Goal: Task Accomplishment & Management: Complete application form

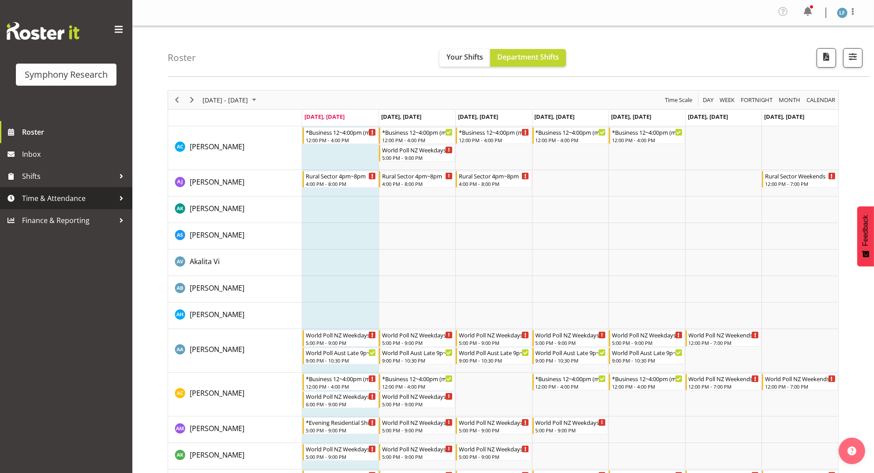
click at [63, 192] on span "Time & Attendance" at bounding box center [68, 198] width 93 height 13
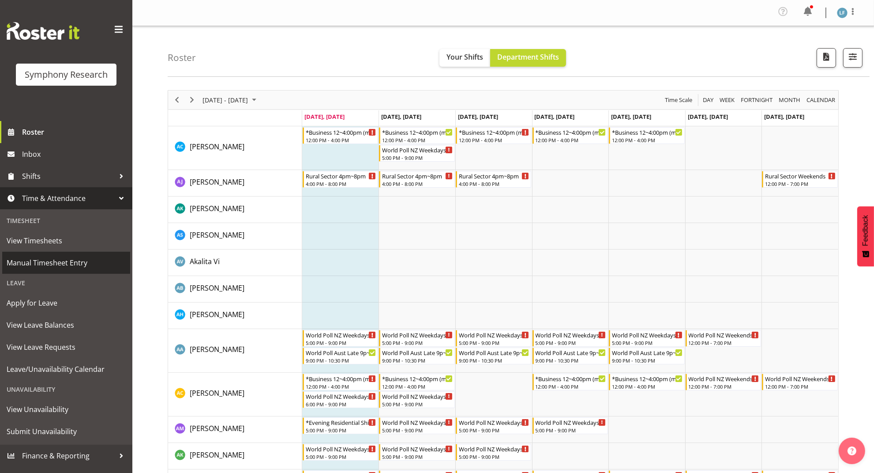
click at [57, 259] on span "Manual Timesheet Entry" at bounding box center [66, 262] width 119 height 13
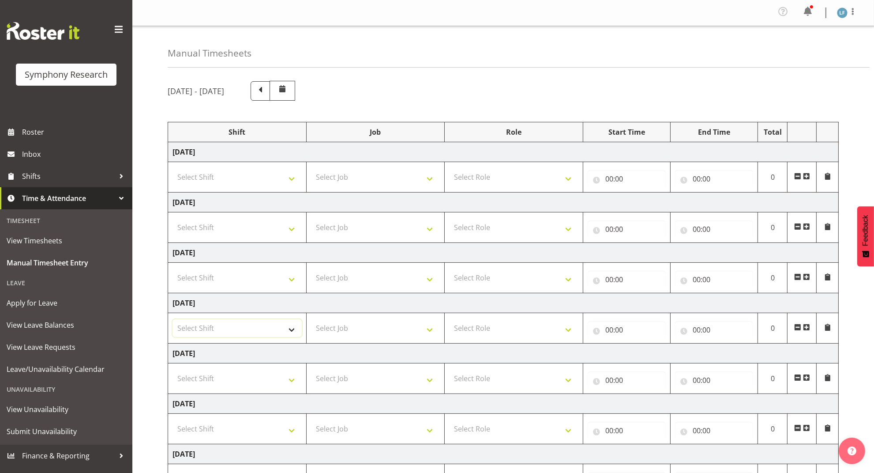
click at [285, 327] on select "Select Shift !!Weekend Residential (Roster IT Shift Label) *Business 9/10am ~ 4…" at bounding box center [237, 328] width 129 height 18
select select "4583"
click at [173, 321] on select "Select Shift !!Weekend Residential (Roster IT Shift Label) *Business 9/10am ~ 4…" at bounding box center [237, 328] width 129 height 18
click at [401, 331] on select "Select Job 550060 IF Admin 553492 World Poll Aus Wave 2 Main 2025 553493 World …" at bounding box center [375, 328] width 129 height 18
select select "743"
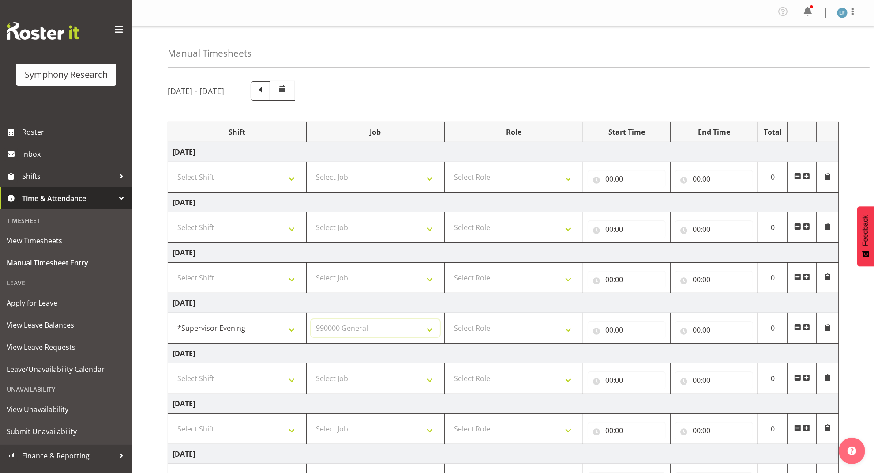
click at [311, 321] on select "Select Job 550060 IF Admin 553492 World Poll Aus Wave 2 Main 2025 553493 World …" at bounding box center [375, 328] width 129 height 18
click at [544, 329] on select "Select Role Supervisor Briefing Interviewing" at bounding box center [513, 328] width 129 height 18
select select "45"
click at [449, 321] on select "Select Role Supervisor Briefing Interviewing" at bounding box center [513, 328] width 129 height 18
click at [607, 327] on input "00:00" at bounding box center [627, 330] width 78 height 18
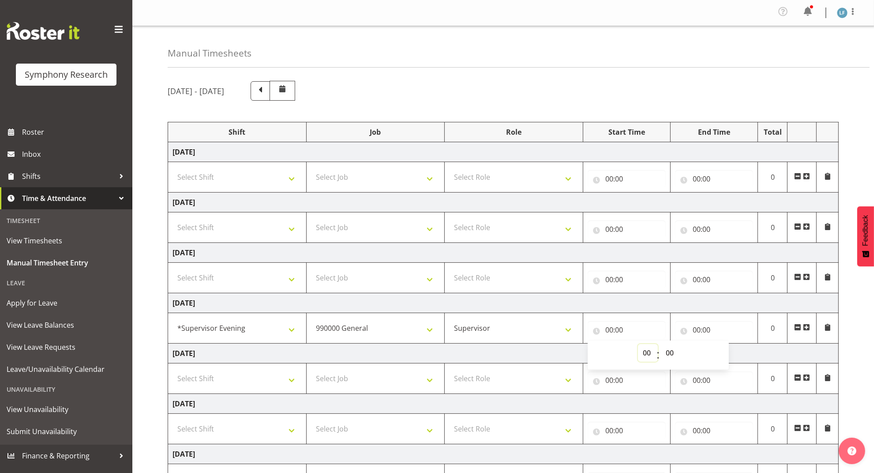
click at [648, 357] on select "00 01 02 03 04 05 06 07 08 09 10 11 12 13 14 15 16 17 18 19 20 21 22 23" at bounding box center [648, 353] width 20 height 18
select select "17"
click at [638, 346] on select "00 01 02 03 04 05 06 07 08 09 10 11 12 13 14 15 16 17 18 19 20 21 22 23" at bounding box center [648, 353] width 20 height 18
type input "17:00"
click at [644, 349] on select "00 01 02 03 04 05 06 07 08 09 10 11 12 13 14 15 16 17 18 19 20 21 22 23" at bounding box center [648, 353] width 20 height 18
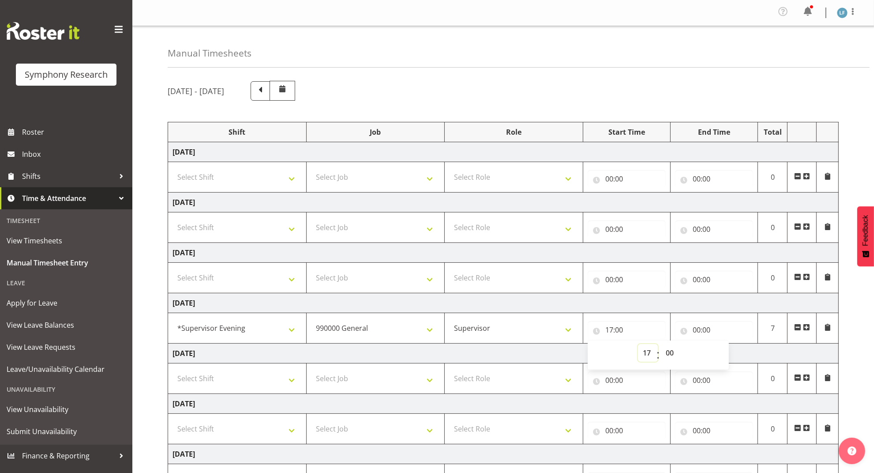
select select "16"
click at [638, 346] on select "00 01 02 03 04 05 06 07 08 09 10 11 12 13 14 15 16 17 18 19 20 21 22 23" at bounding box center [648, 353] width 20 height 18
type input "16:00"
click at [696, 330] on input "00:00" at bounding box center [714, 330] width 78 height 18
click at [732, 349] on div "00 01 02 03 04 05 06 07 08 09 10 11 12 13 14 15 16 17 18 19 20 21 22 23 : 00 01…" at bounding box center [745, 354] width 141 height 29
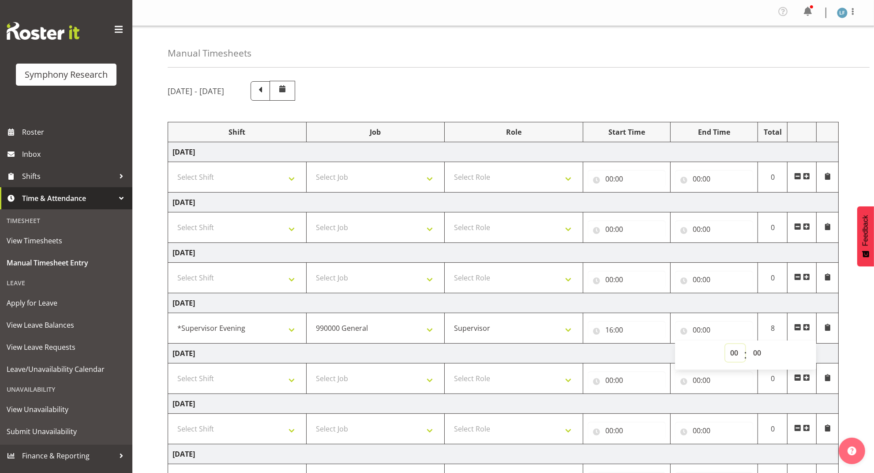
click at [734, 351] on select "00 01 02 03 04 05 06 07 08 09 10 11 12 13 14 15 16 17 18 19 20 21 22 23" at bounding box center [736, 353] width 20 height 18
select select "17"
click at [726, 346] on select "00 01 02 03 04 05 06 07 08 09 10 11 12 13 14 15 16 17 18 19 20 21 22 23" at bounding box center [736, 353] width 20 height 18
type input "17:00"
click at [862, 352] on div "September 8th - September 14th 2025 Shift Job Role Start Time End Time Total Mo…" at bounding box center [521, 309] width 707 height 470
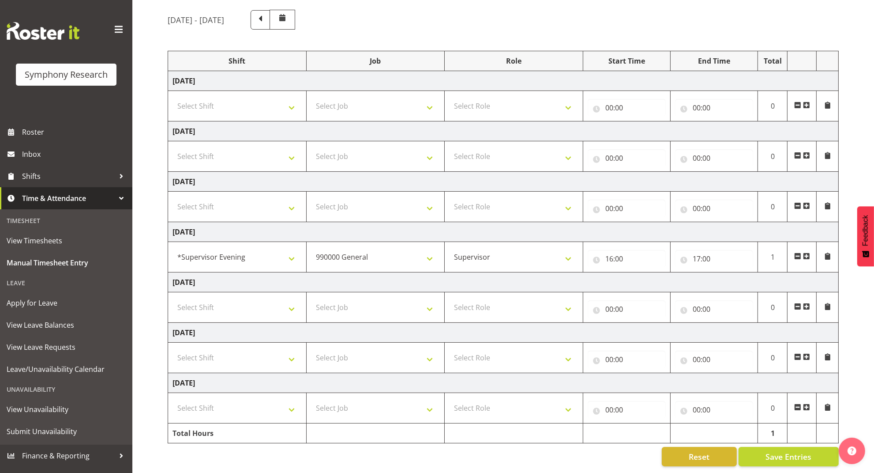
scroll to position [83, 0]
click at [261, 298] on select "Select Shift !!Weekend Residential (Roster IT Shift Label) *Business 9/10am ~ 4…" at bounding box center [237, 307] width 129 height 18
click at [273, 349] on select "Select Shift !!Weekend Residential (Roster IT Shift Label) *Business 9/10am ~ 4…" at bounding box center [237, 358] width 129 height 18
select select "19170"
click at [173, 349] on select "Select Shift !!Weekend Residential (Roster IT Shift Label) *Business 9/10am ~ 4…" at bounding box center [237, 358] width 129 height 18
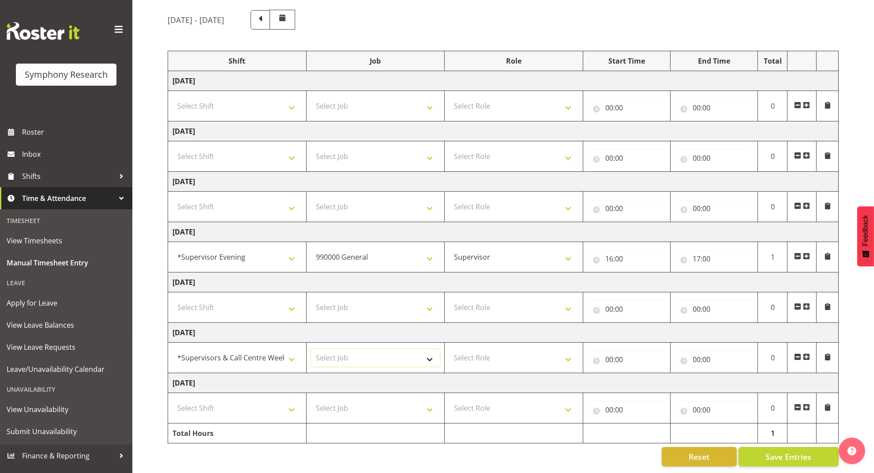
click at [380, 350] on select "Select Job 550060 IF Admin 553492 World Poll Aus Wave 2 Main 2025 553493 World …" at bounding box center [375, 358] width 129 height 18
select select "10587"
click at [311, 349] on select "Select Job 550060 IF Admin 553492 World Poll Aus Wave 2 Main 2025 553493 World …" at bounding box center [375, 358] width 129 height 18
click at [501, 349] on select "Select Role Supervisor Briefing Interviewing" at bounding box center [513, 358] width 129 height 18
select select "45"
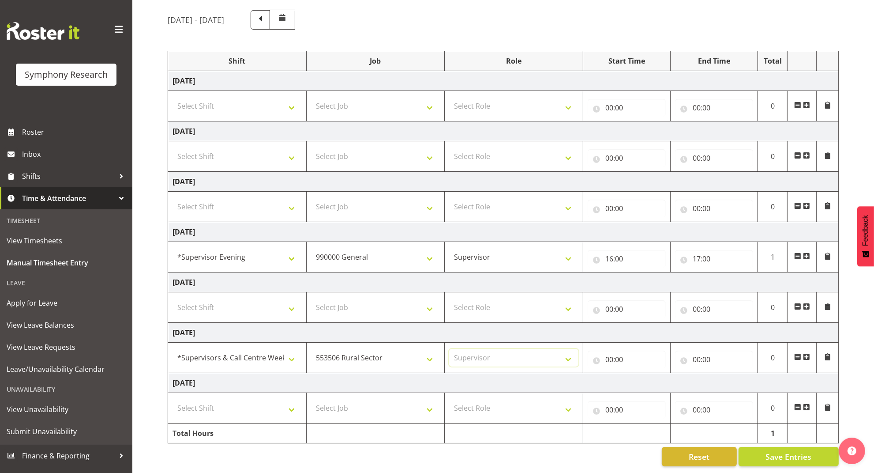
click at [449, 349] on select "Select Role Supervisor Briefing Interviewing" at bounding box center [513, 358] width 129 height 18
click at [605, 350] on input "00:00" at bounding box center [627, 359] width 78 height 18
click at [643, 373] on select "00 01 02 03 04 05 06 07 08 09 10 11 12 13 14 15 16 17 18 19 20 21 22 23" at bounding box center [648, 382] width 20 height 18
select select "11"
click at [638, 373] on select "00 01 02 03 04 05 06 07 08 09 10 11 12 13 14 15 16 17 18 19 20 21 22 23" at bounding box center [648, 382] width 20 height 18
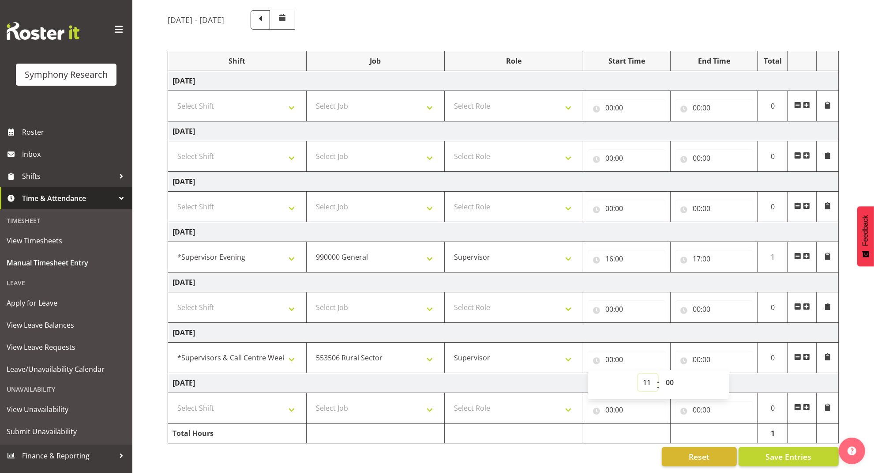
type input "11:00"
click at [671, 373] on select "00 01 02 03 04 05 06 07 08 09 10 11 12 13 14 15 16 17 18 19 20 21 22 23 24 25 2…" at bounding box center [671, 382] width 20 height 18
select select "30"
click at [661, 373] on select "00 01 02 03 04 05 06 07 08 09 10 11 12 13 14 15 16 17 18 19 20 21 22 23 24 25 2…" at bounding box center [671, 382] width 20 height 18
type input "11:30"
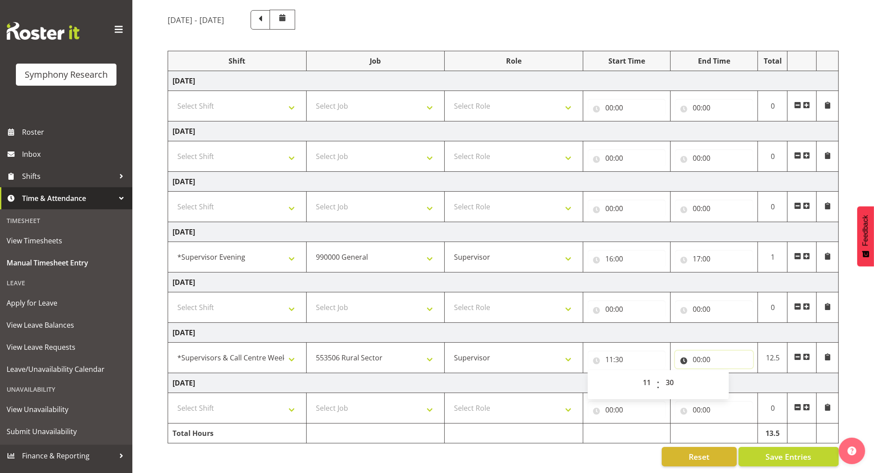
click at [694, 350] on input "00:00" at bounding box center [714, 359] width 78 height 18
click at [730, 373] on select "00 01 02 03 04 05 06 07 08 09 10 11 12 13 14 15 16 17 18 19 20 21 22 23" at bounding box center [736, 382] width 20 height 18
select select "14"
click at [726, 373] on select "00 01 02 03 04 05 06 07 08 09 10 11 12 13 14 15 16 17 18 19 20 21 22 23" at bounding box center [736, 382] width 20 height 18
type input "14:00"
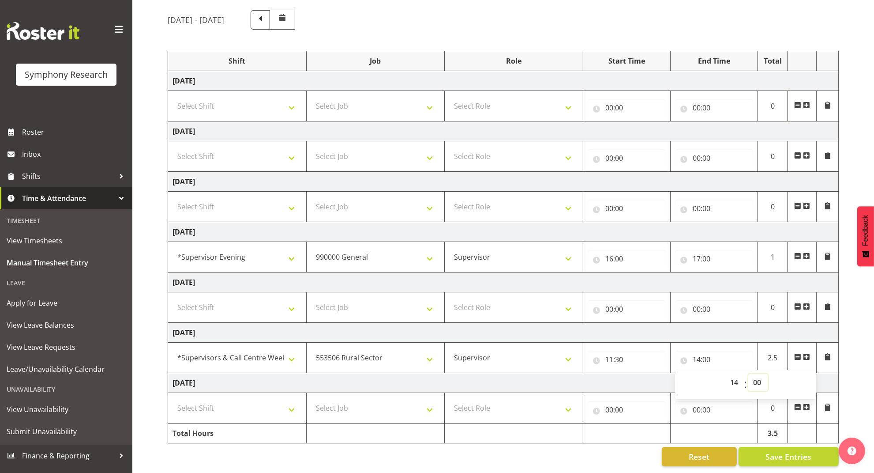
click at [756, 373] on select "00 01 02 03 04 05 06 07 08 09 10 11 12 13 14 15 16 17 18 19 20 21 22 23 24 25 2…" at bounding box center [759, 382] width 20 height 18
select select "30"
click at [749, 373] on select "00 01 02 03 04 05 06 07 08 09 10 11 12 13 14 15 16 17 18 19 20 21 22 23 24 25 2…" at bounding box center [759, 382] width 20 height 18
type input "14:30"
click at [808, 353] on span at bounding box center [806, 356] width 7 height 7
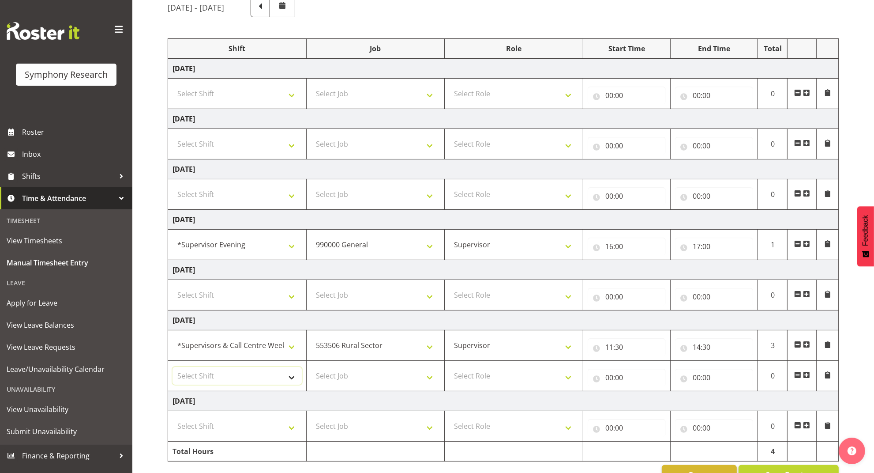
click at [271, 376] on select "Select Shift !!Weekend Residential (Roster IT Shift Label) *Business 9/10am ~ 4…" at bounding box center [237, 376] width 129 height 18
select select "19170"
click at [173, 369] on select "Select Shift !!Weekend Residential (Roster IT Shift Label) *Business 9/10am ~ 4…" at bounding box center [237, 376] width 129 height 18
click at [365, 376] on select "Select Job 550060 IF Admin 553492 World Poll Aus Wave 2 Main 2025 553493 World …" at bounding box center [375, 376] width 129 height 18
select select "10527"
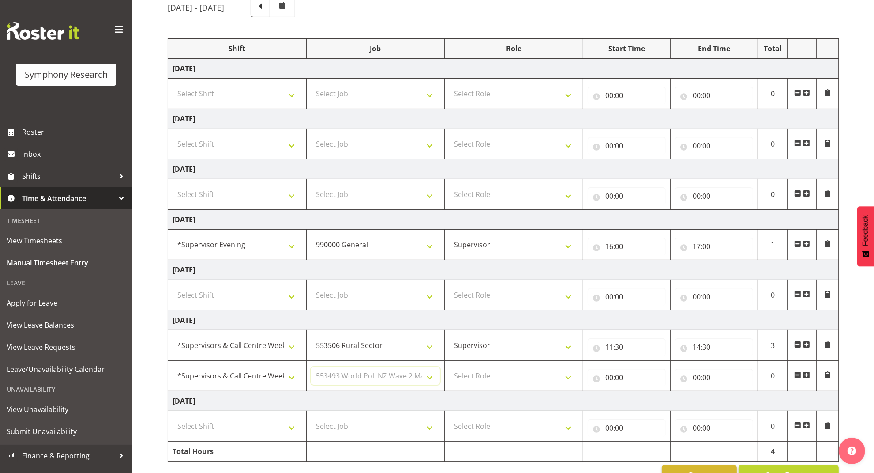
click at [311, 369] on select "Select Job 550060 IF Admin 553492 World Poll Aus Wave 2 Main 2025 553493 World …" at bounding box center [375, 376] width 129 height 18
click at [529, 379] on select "Select Role Supervisor Briefing Interviewing" at bounding box center [513, 376] width 129 height 18
select select "45"
click at [449, 369] on select "Select Role Supervisor Briefing Interviewing" at bounding box center [513, 376] width 129 height 18
click at [609, 373] on input "00:00" at bounding box center [627, 378] width 78 height 18
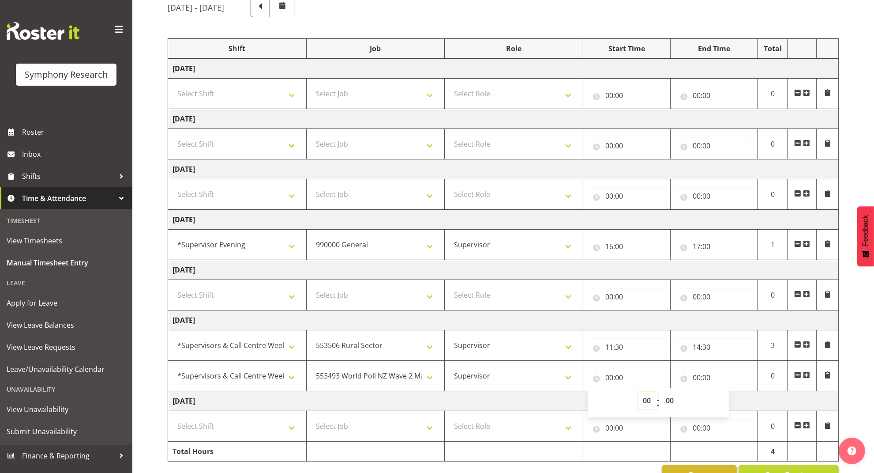
click at [645, 401] on select "00 01 02 03 04 05 06 07 08 09 10 11 12 13 14 15 16 17 18 19 20 21 22 23" at bounding box center [648, 400] width 20 height 18
select select "14"
click at [638, 394] on select "00 01 02 03 04 05 06 07 08 09 10 11 12 13 14 15 16 17 18 19 20 21 22 23" at bounding box center [648, 400] width 20 height 18
type input "14:00"
click at [670, 397] on select "00 01 02 03 04 05 06 07 08 09 10 11 12 13 14 15 16 17 18 19 20 21 22 23 24 25 2…" at bounding box center [671, 400] width 20 height 18
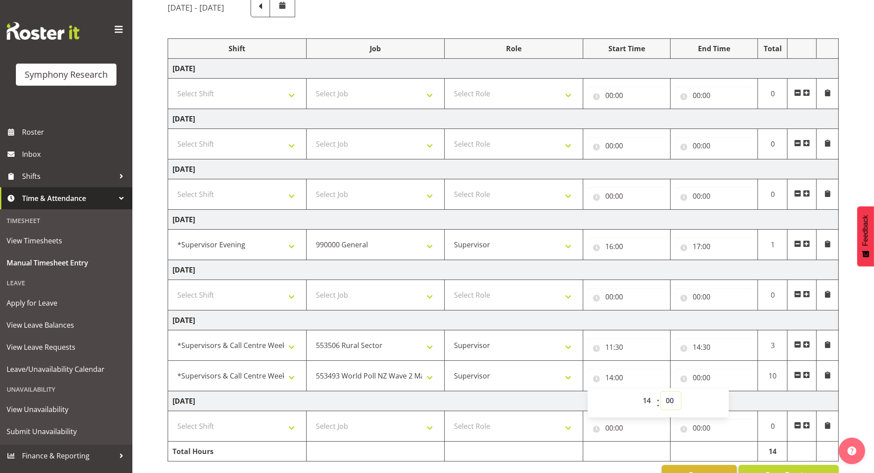
select select "30"
click at [661, 394] on select "00 01 02 03 04 05 06 07 08 09 10 11 12 13 14 15 16 17 18 19 20 21 22 23 24 25 2…" at bounding box center [671, 400] width 20 height 18
type input "14:30"
drag, startPoint x: 703, startPoint y: 378, endPoint x: 711, endPoint y: 379, distance: 8.4
click at [702, 378] on input "00:00" at bounding box center [714, 378] width 78 height 18
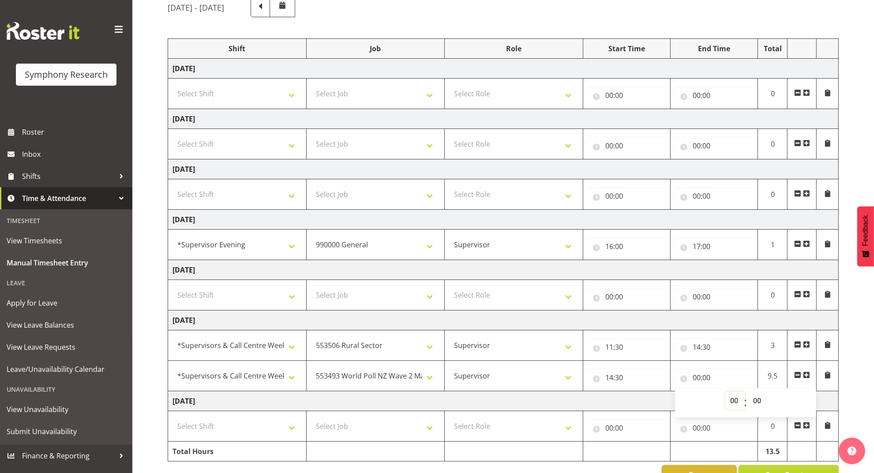
click at [729, 399] on select "00 01 02 03 04 05 06 07 08 09 10 11 12 13 14 15 16 17 18 19 20 21 22 23" at bounding box center [736, 400] width 20 height 18
select select "15"
click at [726, 394] on select "00 01 02 03 04 05 06 07 08 09 10 11 12 13 14 15 16 17 18 19 20 21 22 23" at bounding box center [736, 400] width 20 height 18
type input "15:00"
click at [762, 401] on select "00 01 02 03 04 05 06 07 08 09 10 11 12 13 14 15 16 17 18 19 20 21 22 23 24 25 2…" at bounding box center [759, 400] width 20 height 18
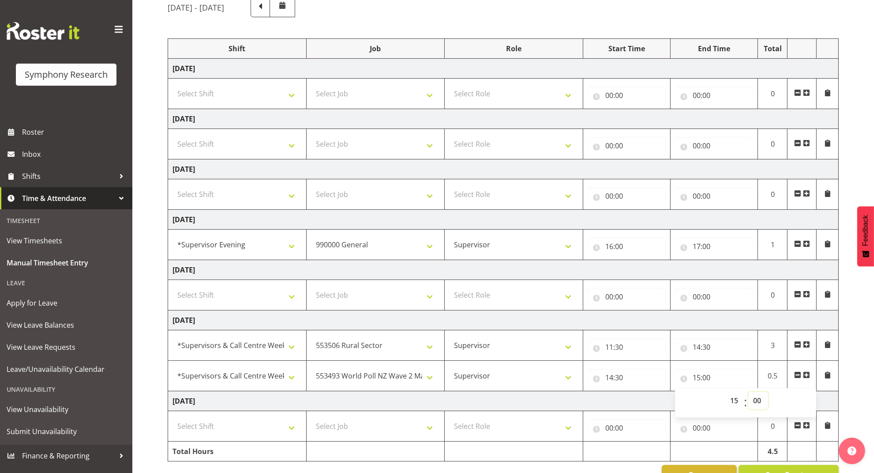
select select "30"
click at [749, 394] on select "00 01 02 03 04 05 06 07 08 09 10 11 12 13 14 15 16 17 18 19 20 21 22 23 24 25 2…" at bounding box center [759, 400] width 20 height 18
type input "15:30"
click at [751, 402] on select "00 01 02 03 04 05 06 07 08 09 10 11 12 13 14 15 16 17 18 19 20 21 22 23 24 25 2…" at bounding box center [759, 400] width 20 height 18
select select "45"
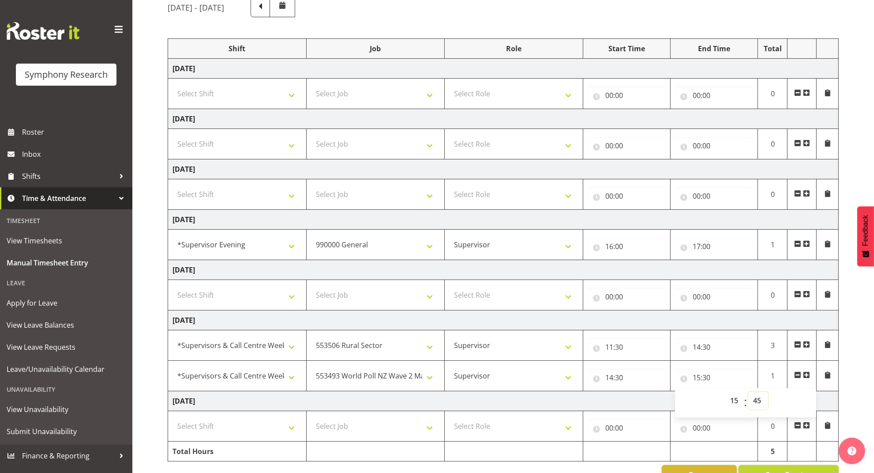
click at [749, 394] on select "00 01 02 03 04 05 06 07 08 09 10 11 12 13 14 15 16 17 18 19 20 21 22 23 24 25 2…" at bounding box center [759, 400] width 20 height 18
type input "15:45"
click at [807, 374] on span at bounding box center [806, 374] width 7 height 7
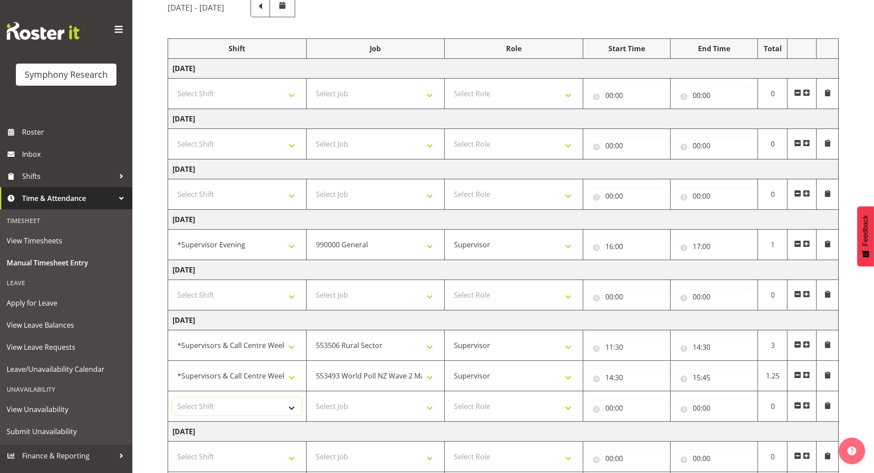
click at [278, 402] on select "Select Shift !!Weekend Residential (Roster IT Shift Label) *Business 9/10am ~ 4…" at bounding box center [237, 406] width 129 height 18
select select "19170"
click at [173, 399] on select "Select Shift !!Weekend Residential (Roster IT Shift Label) *Business 9/10am ~ 4…" at bounding box center [237, 406] width 129 height 18
click at [392, 414] on select "Select Job 550060 IF Admin 553492 World Poll Aus Wave 2 Main 2025 553493 World …" at bounding box center [375, 406] width 129 height 18
select select "10587"
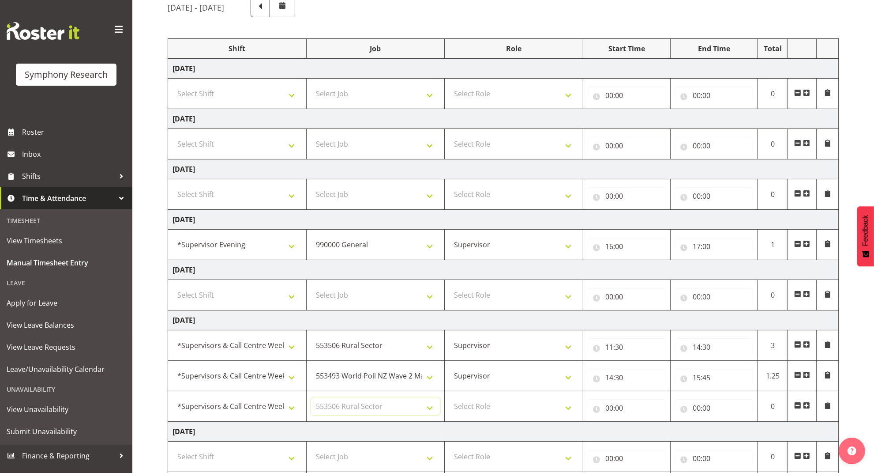
click at [311, 399] on select "Select Job 550060 IF Admin 553492 World Poll Aus Wave 2 Main 2025 553493 World …" at bounding box center [375, 406] width 129 height 18
click at [519, 406] on select "Select Role Supervisor Briefing Interviewing" at bounding box center [513, 406] width 129 height 18
select select "45"
click at [449, 399] on select "Select Role Supervisor Briefing Interviewing" at bounding box center [513, 406] width 129 height 18
click at [617, 408] on input "00:00" at bounding box center [627, 408] width 78 height 18
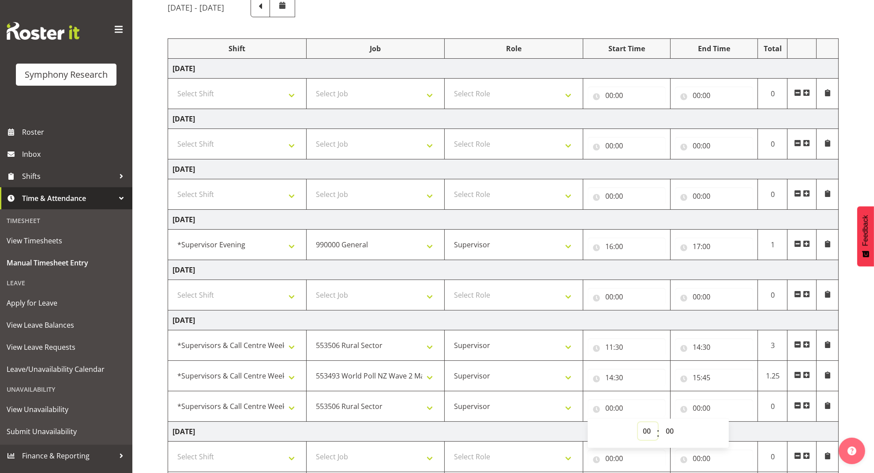
click at [653, 428] on select "00 01 02 03 04 05 06 07 08 09 10 11 12 13 14 15 16 17 18 19 20 21 22 23" at bounding box center [648, 431] width 20 height 18
select select "15"
click at [638, 424] on select "00 01 02 03 04 05 06 07 08 09 10 11 12 13 14 15 16 17 18 19 20 21 22 23" at bounding box center [648, 431] width 20 height 18
type input "15:00"
click at [647, 429] on select "00 01 02 03 04 05 06 07 08 09 10 11 12 13 14 15 16 17 18 19 20 21 22 23" at bounding box center [648, 431] width 20 height 18
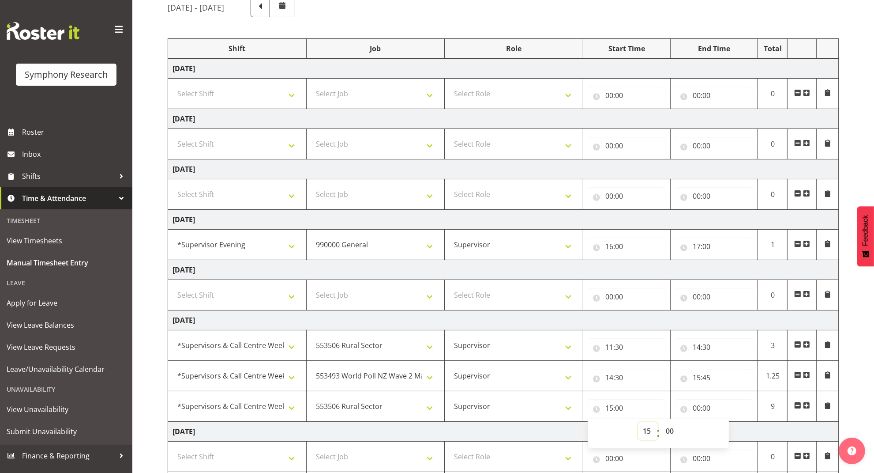
select select "16"
click at [638, 424] on select "00 01 02 03 04 05 06 07 08 09 10 11 12 13 14 15 16 17 18 19 20 21 22 23" at bounding box center [648, 431] width 20 height 18
type input "16:00"
click at [671, 431] on select "00 01 02 03 04 05 06 07 08 09 10 11 12 13 14 15 16 17 18 19 20 21 22 23 24 25 2…" at bounding box center [671, 431] width 20 height 18
select select "15"
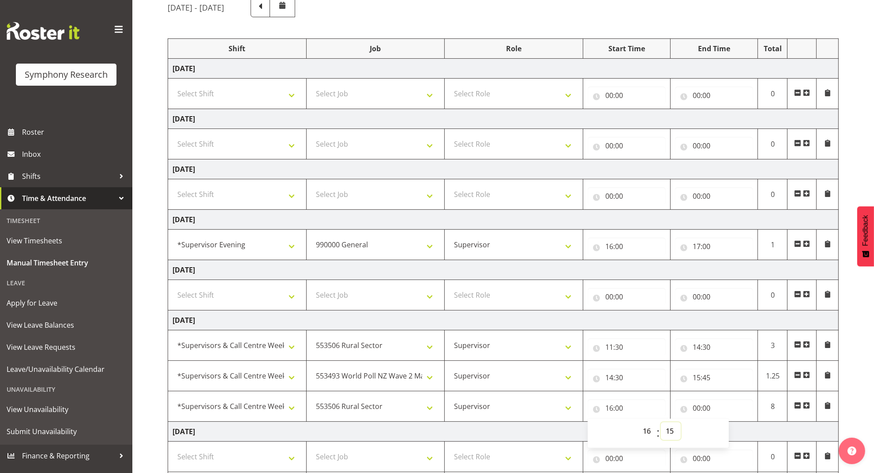
click at [661, 424] on select "00 01 02 03 04 05 06 07 08 09 10 11 12 13 14 15 16 17 18 19 20 21 22 23 24 25 2…" at bounding box center [671, 431] width 20 height 18
type input "16:15"
click at [703, 400] on div "00:00 00 01 02 03 04 05 06 07 08 09 10 11 12 13 14 15 16 17 18 19 20 21 22 23 :…" at bounding box center [714, 405] width 78 height 21
click at [706, 409] on input "00:00" at bounding box center [714, 408] width 78 height 18
click at [737, 427] on select "00 01 02 03 04 05 06 07 08 09 10 11 12 13 14 15 16 17 18 19 20 21 22 23" at bounding box center [736, 431] width 20 height 18
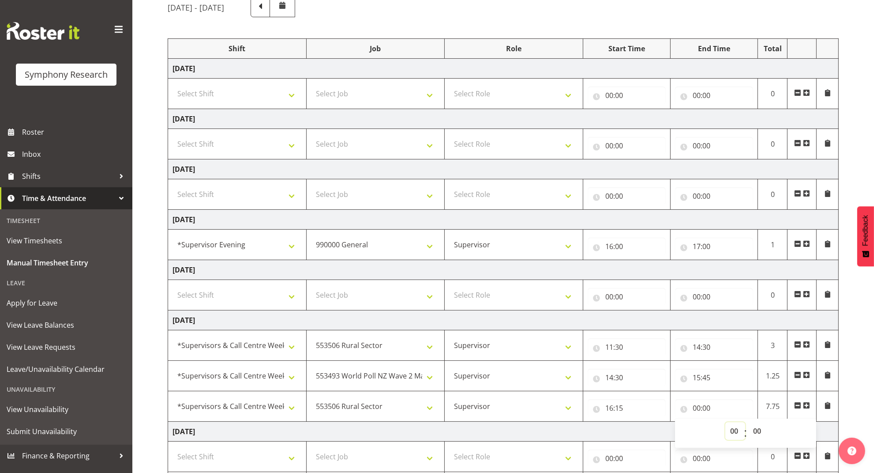
select select "19"
click at [726, 424] on select "00 01 02 03 04 05 06 07 08 09 10 11 12 13 14 15 16 17 18 19 20 21 22 23" at bounding box center [736, 431] width 20 height 18
type input "19:00"
click at [756, 424] on select "00 01 02 03 04 05 06 07 08 09 10 11 12 13 14 15 16 17 18 19 20 21 22 23 24 25 2…" at bounding box center [759, 431] width 20 height 18
select select "15"
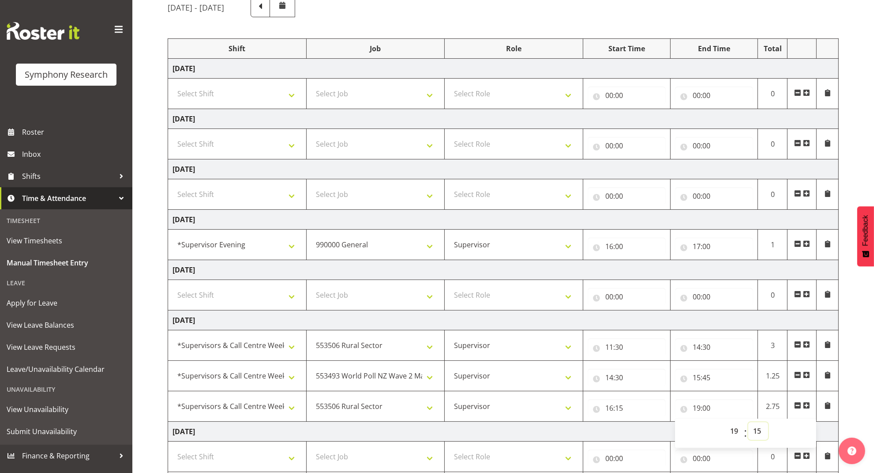
click at [749, 424] on select "00 01 02 03 04 05 06 07 08 09 10 11 12 13 14 15 16 17 18 19 20 21 22 23 24 25 2…" at bounding box center [759, 431] width 20 height 18
type input "19:15"
click at [843, 385] on div "September 8th - September 14th 2025 Shift Job Role Start Time End Time Total Mo…" at bounding box center [521, 256] width 707 height 531
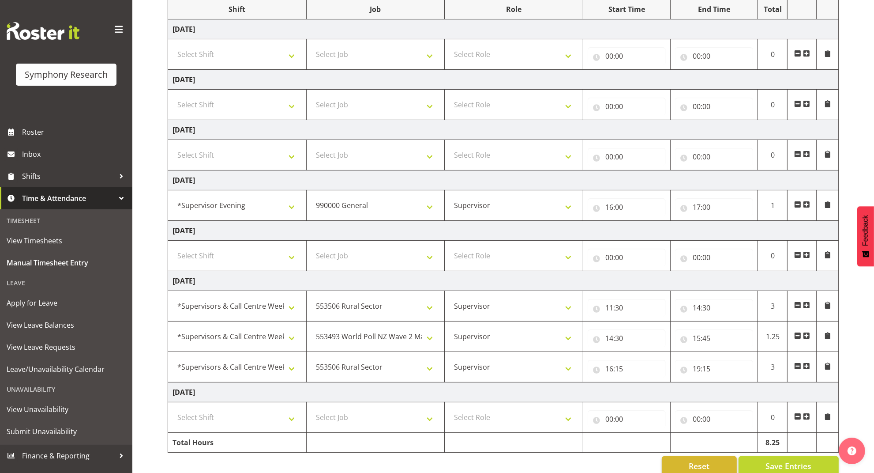
scroll to position [144, 0]
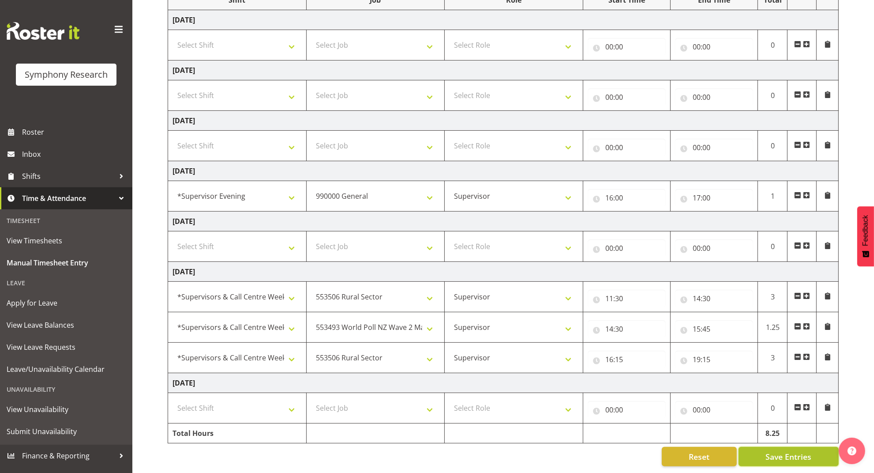
click at [777, 451] on span "Save Entries" at bounding box center [789, 456] width 46 height 11
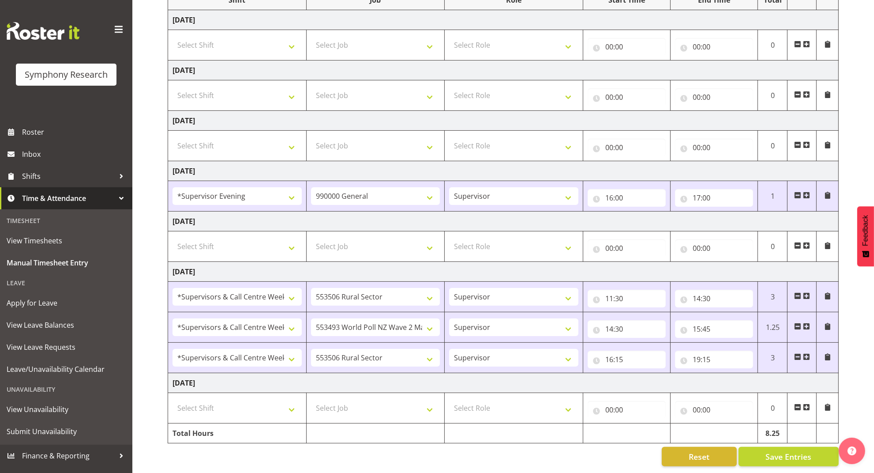
drag, startPoint x: 797, startPoint y: 344, endPoint x: 798, endPoint y: 336, distance: 8.1
click at [798, 353] on span at bounding box center [797, 356] width 7 height 7
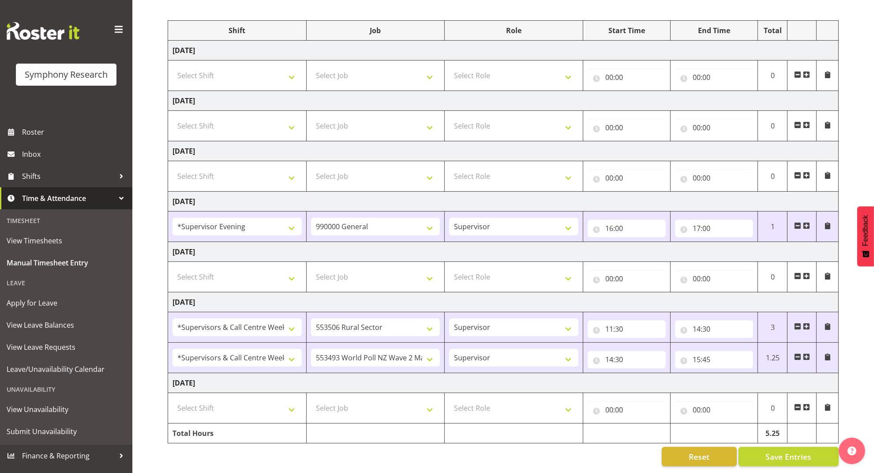
drag, startPoint x: 796, startPoint y: 312, endPoint x: 804, endPoint y: 316, distance: 8.1
click at [798, 323] on span at bounding box center [797, 326] width 7 height 7
select select "10527"
type input "14:30"
type input "15:45"
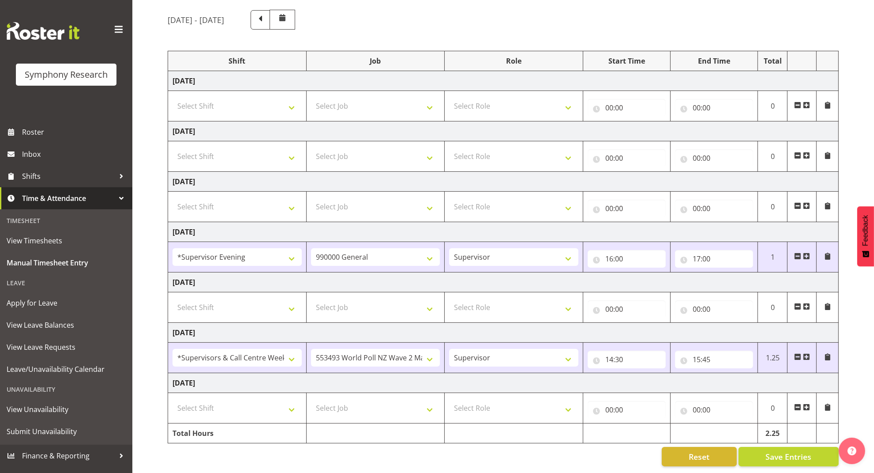
click at [800, 353] on span at bounding box center [797, 356] width 7 height 7
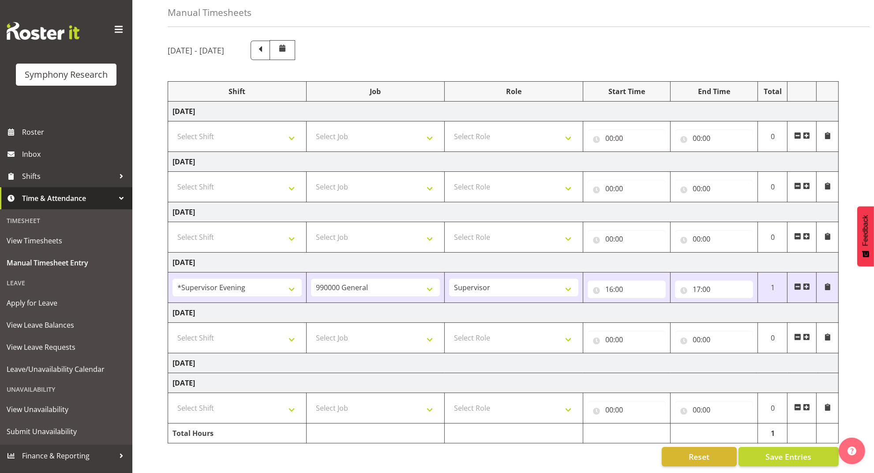
scroll to position [53, 0]
click at [798, 283] on span at bounding box center [797, 286] width 7 height 7
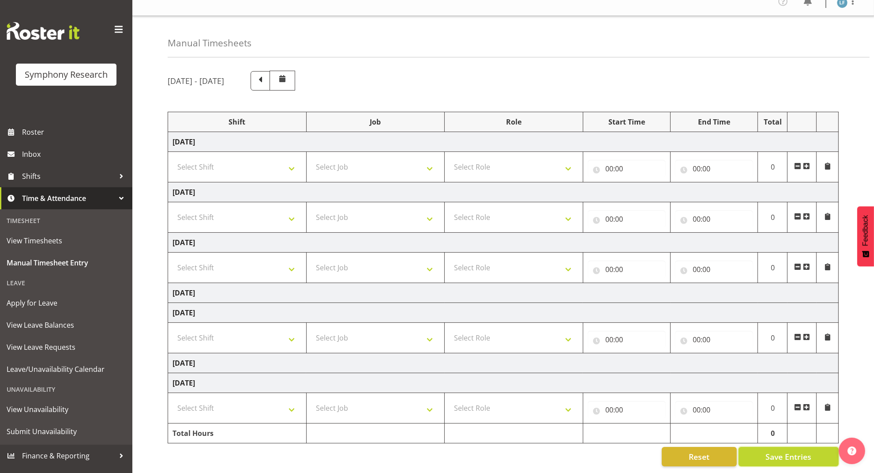
click at [790, 451] on span "Save Entries" at bounding box center [789, 456] width 46 height 11
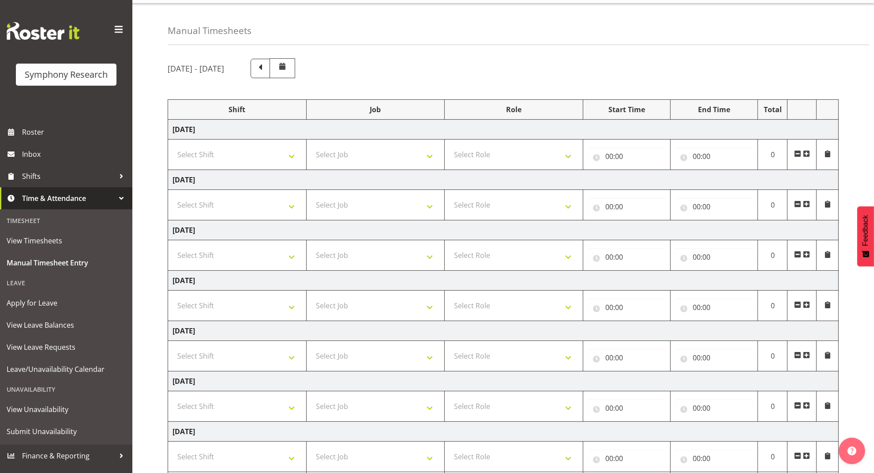
click at [266, 65] on span at bounding box center [260, 67] width 11 height 11
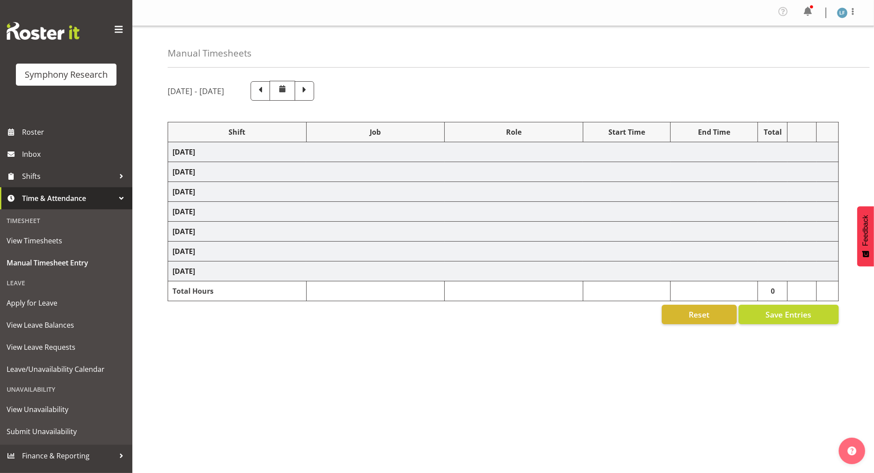
scroll to position [0, 0]
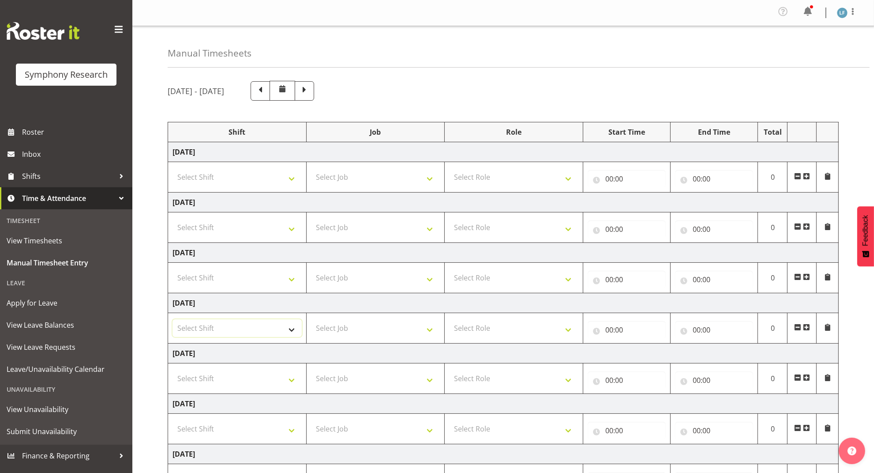
click at [252, 328] on select "Select Shift !!Weekend Residential (Roster IT Shift Label) *Business 9/10am ~ 4…" at bounding box center [237, 328] width 129 height 18
select select "4583"
click at [173, 321] on select "Select Shift !!Weekend Residential (Roster IT Shift Label) *Business 9/10am ~ 4…" at bounding box center [237, 328] width 129 height 18
click at [364, 333] on select "Select Job 550060 IF Admin 553492 World Poll Aus Wave 2 Main 2025 553493 World …" at bounding box center [375, 328] width 129 height 18
select select "743"
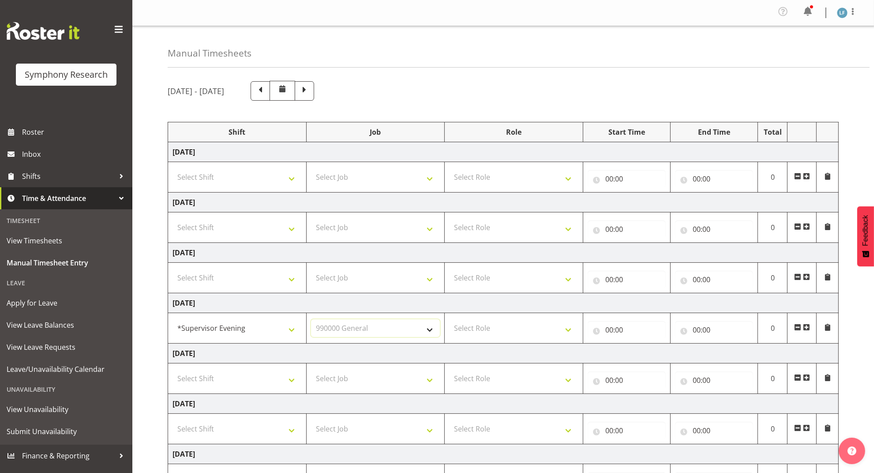
click at [311, 321] on select "Select Job 550060 IF Admin 553492 World Poll Aus Wave 2 Main 2025 553493 World …" at bounding box center [375, 328] width 129 height 18
click at [479, 331] on select "Select Role Supervisor Briefing Interviewing" at bounding box center [513, 328] width 129 height 18
select select "45"
click at [449, 321] on select "Select Role Supervisor Briefing Interviewing" at bounding box center [513, 328] width 129 height 18
click at [606, 332] on input "00:00" at bounding box center [627, 330] width 78 height 18
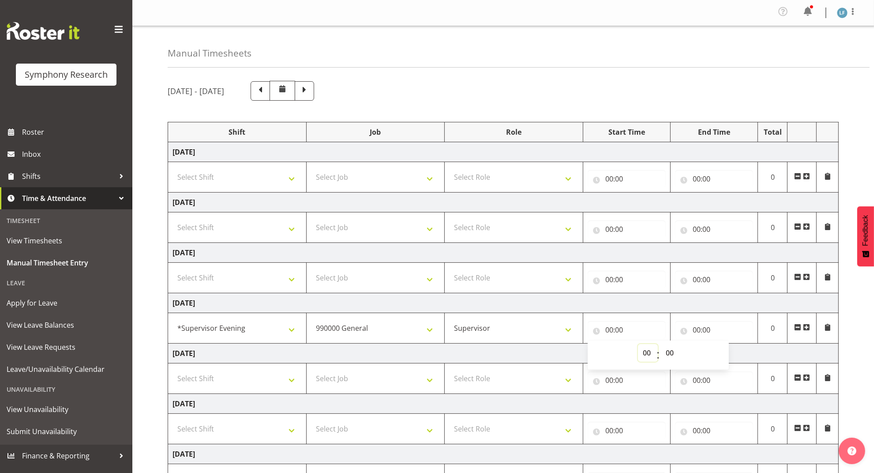
click at [648, 353] on select "00 01 02 03 04 05 06 07 08 09 10 11 12 13 14 15 16 17 18 19 20 21 22 23" at bounding box center [648, 353] width 20 height 18
select select "16"
click at [638, 346] on select "00 01 02 03 04 05 06 07 08 09 10 11 12 13 14 15 16 17 18 19 20 21 22 23" at bounding box center [648, 353] width 20 height 18
type input "16:00"
drag, startPoint x: 693, startPoint y: 331, endPoint x: 700, endPoint y: 335, distance: 7.7
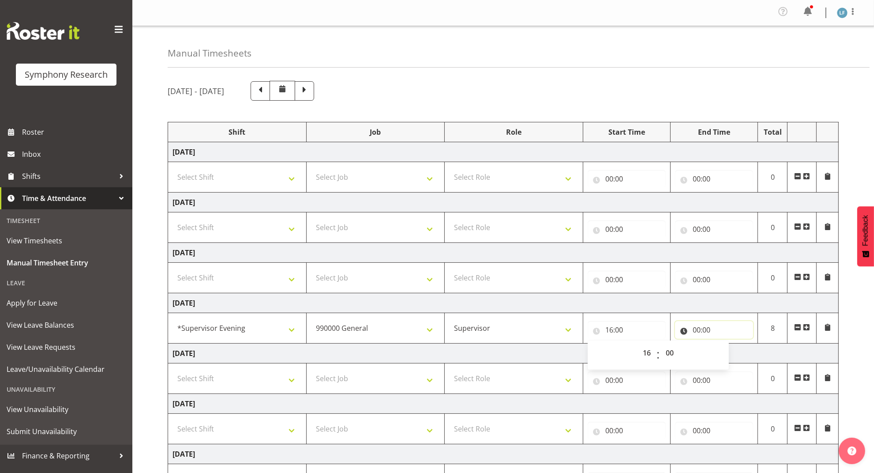
click at [695, 331] on input "00:00" at bounding box center [714, 330] width 78 height 18
click at [730, 357] on select "00 01 02 03 04 05 06 07 08 09 10 11 12 13 14 15 16 17 18 19 20 21 22 23" at bounding box center [736, 353] width 20 height 18
select select "17"
click at [726, 346] on select "00 01 02 03 04 05 06 07 08 09 10 11 12 13 14 15 16 17 18 19 20 21 22 23" at bounding box center [736, 353] width 20 height 18
type input "17:00"
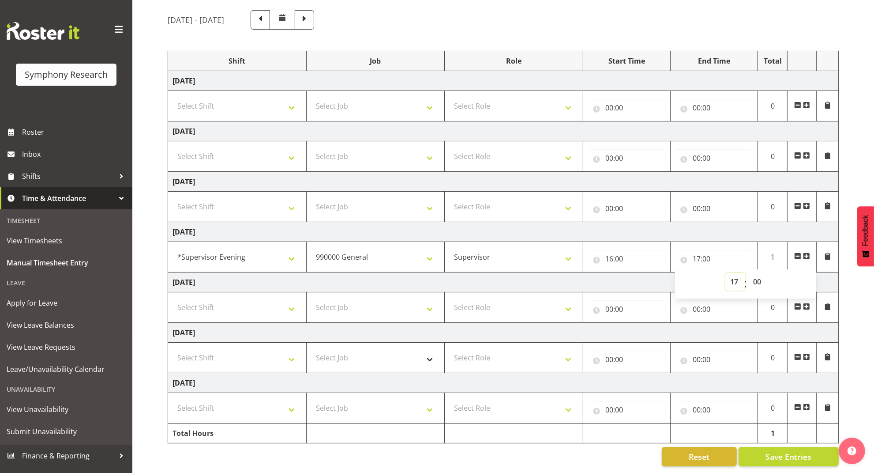
scroll to position [83, 0]
click at [278, 349] on select "Select Shift !!Weekend Residential (Roster IT Shift Label) *Business 9/10am ~ 4…" at bounding box center [237, 358] width 129 height 18
select select "19170"
click at [173, 349] on select "Select Shift !!Weekend Residential (Roster IT Shift Label) *Business 9/10am ~ 4…" at bounding box center [237, 358] width 129 height 18
click at [807, 353] on span at bounding box center [806, 356] width 7 height 7
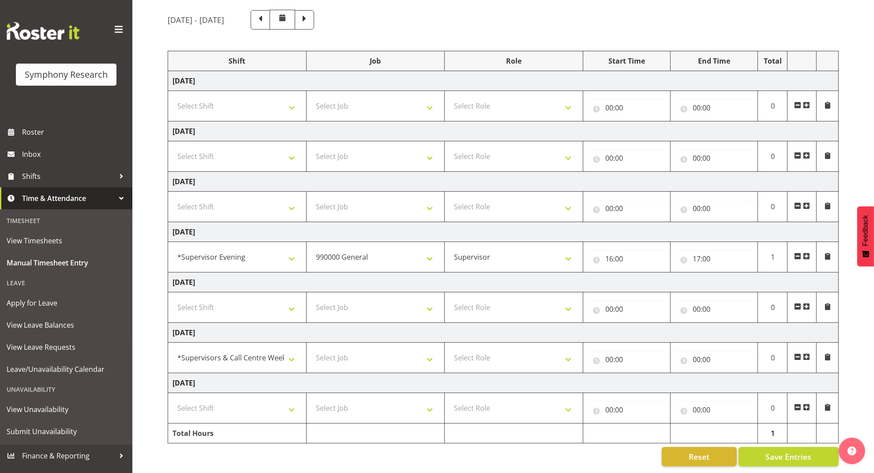
click at [807, 353] on span at bounding box center [806, 356] width 7 height 7
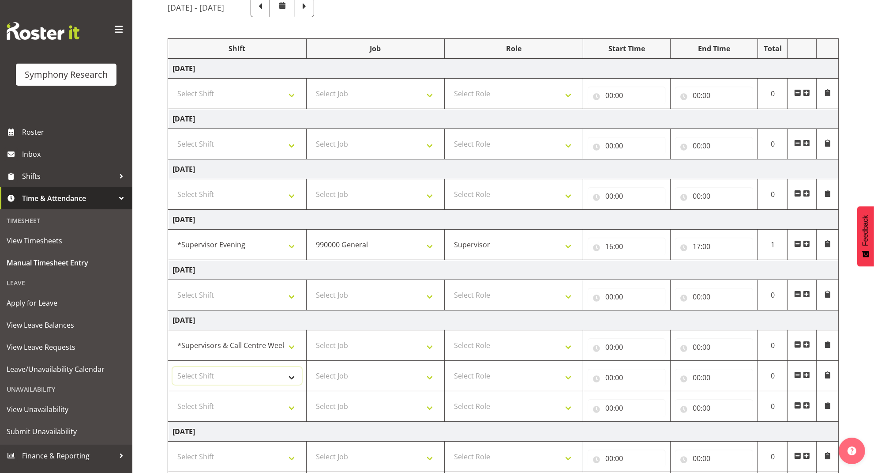
click at [269, 377] on select "Select Shift !!Weekend Residential (Roster IT Shift Label) *Business 9/10am ~ 4…" at bounding box center [237, 376] width 129 height 18
select select "19170"
click at [173, 369] on select "Select Shift !!Weekend Residential (Roster IT Shift Label) *Business 9/10am ~ 4…" at bounding box center [237, 376] width 129 height 18
drag, startPoint x: 265, startPoint y: 408, endPoint x: 270, endPoint y: 397, distance: 11.5
click at [266, 407] on select "Select Shift !!Weekend Residential (Roster IT Shift Label) *Business 9/10am ~ 4…" at bounding box center [237, 406] width 129 height 18
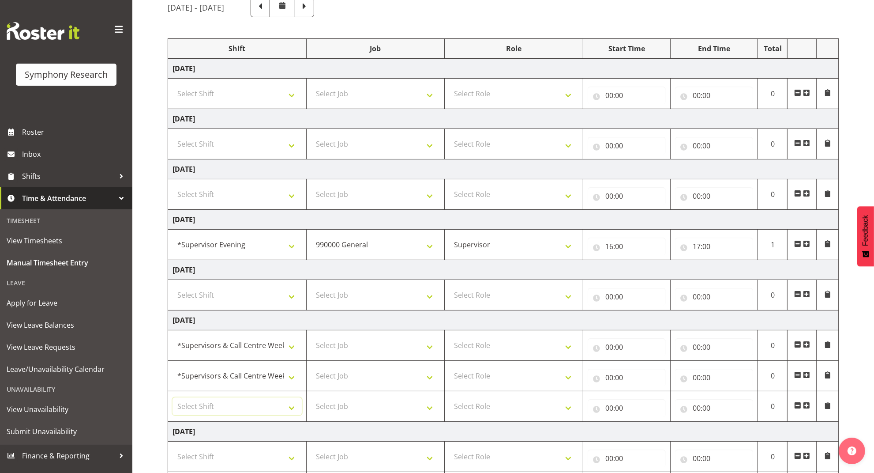
select select "19170"
click at [173, 399] on select "Select Shift !!Weekend Residential (Roster IT Shift Label) *Business 9/10am ~ 4…" at bounding box center [237, 406] width 129 height 18
click at [393, 354] on select "Select Job 550060 IF Admin 553492 World Poll Aus Wave 2 Main 2025 553493 World …" at bounding box center [375, 345] width 129 height 18
select select "10587"
click at [311, 338] on select "Select Job 550060 IF Admin 553492 World Poll Aus Wave 2 Main 2025 553493 World …" at bounding box center [375, 345] width 129 height 18
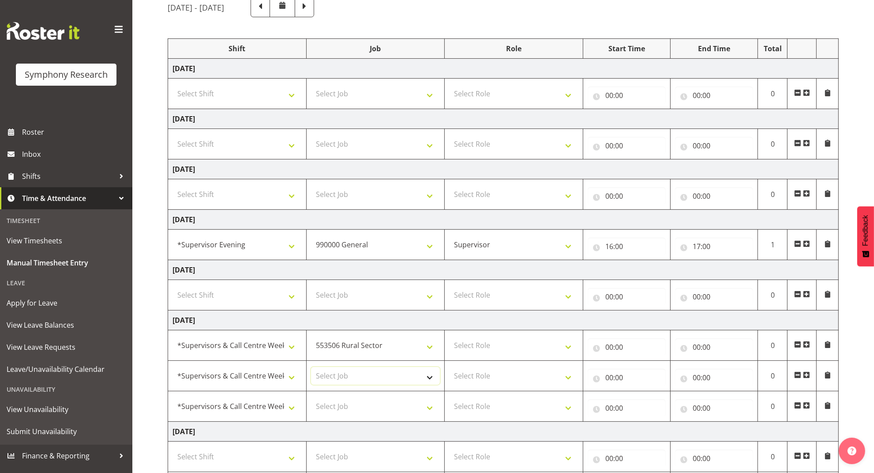
click at [362, 378] on select "Select Job 550060 IF Admin 553492 World Poll Aus Wave 2 Main 2025 553493 World …" at bounding box center [375, 376] width 129 height 18
select select "10527"
click at [311, 369] on select "Select Job 550060 IF Admin 553492 World Poll Aus Wave 2 Main 2025 553493 World …" at bounding box center [375, 376] width 129 height 18
click at [396, 411] on select "Select Job 550060 IF Admin 553492 World Poll Aus Wave 2 Main 2025 553493 World …" at bounding box center [375, 406] width 129 height 18
select select "10587"
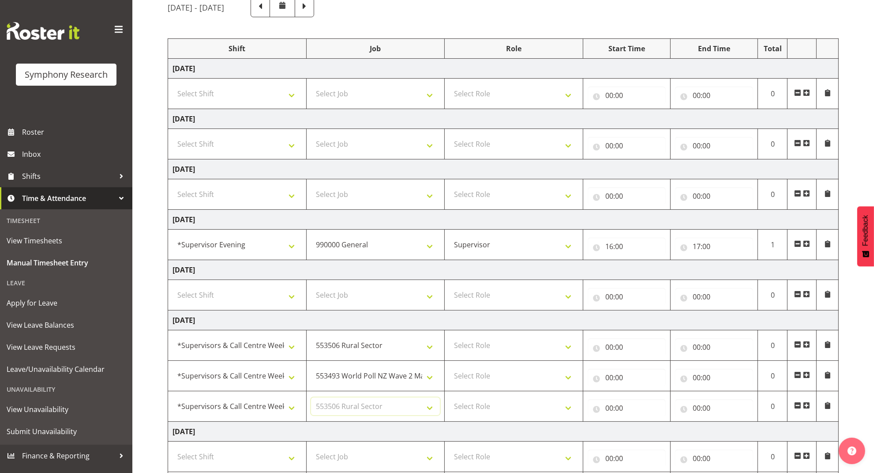
click at [311, 399] on select "Select Job 550060 IF Admin 553492 World Poll Aus Wave 2 Main 2025 553493 World …" at bounding box center [375, 406] width 129 height 18
click at [510, 334] on td "Select Role Supervisor Briefing Interviewing" at bounding box center [514, 345] width 139 height 30
click at [514, 350] on select "Select Role Supervisor Briefing Interviewing" at bounding box center [513, 345] width 129 height 18
select select "45"
click at [449, 338] on select "Select Role Supervisor Briefing Interviewing" at bounding box center [513, 345] width 129 height 18
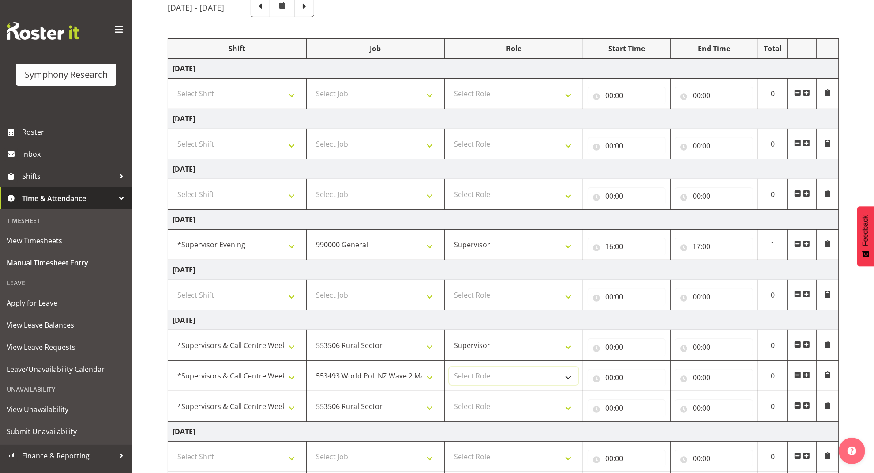
click at [512, 374] on select "Select Role Supervisor Briefing Interviewing" at bounding box center [513, 376] width 129 height 18
select select "45"
click at [449, 369] on select "Select Role Supervisor Briefing Interviewing" at bounding box center [513, 376] width 129 height 18
drag, startPoint x: 502, startPoint y: 407, endPoint x: 503, endPoint y: 416, distance: 8.8
click at [502, 408] on select "Select Role Supervisor Briefing Interviewing" at bounding box center [513, 406] width 129 height 18
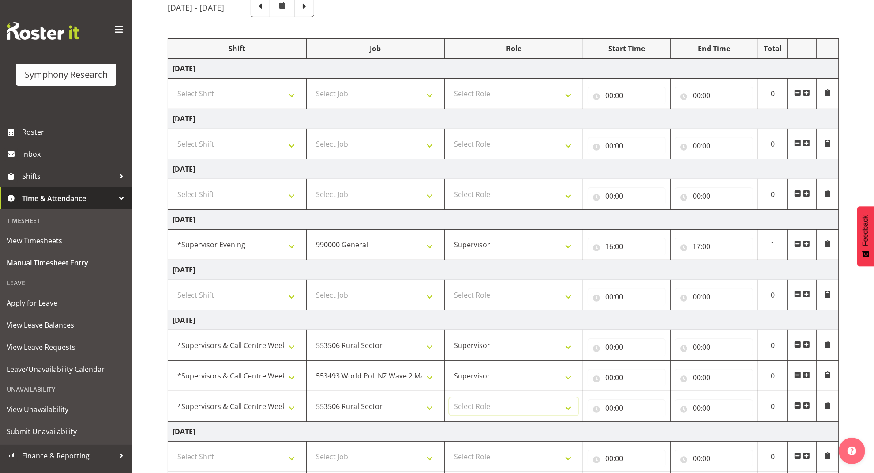
select select "45"
click at [449, 399] on select "Select Role Supervisor Briefing Interviewing" at bounding box center [513, 406] width 129 height 18
click at [615, 346] on input "00:00" at bounding box center [627, 347] width 78 height 18
drag, startPoint x: 615, startPoint y: 346, endPoint x: 647, endPoint y: 371, distance: 41.0
click at [647, 371] on select "00 01 02 03 04 05 06 07 08 09 10 11 12 13 14 15 16 17 18 19 20 21 22 23" at bounding box center [648, 370] width 20 height 18
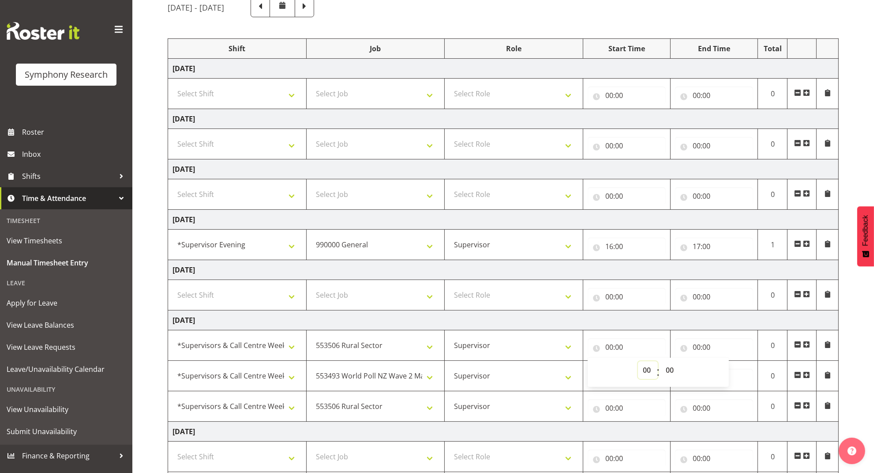
select select "11"
click at [638, 363] on select "00 01 02 03 04 05 06 07 08 09 10 11 12 13 14 15 16 17 18 19 20 21 22 23" at bounding box center [648, 370] width 20 height 18
type input "11:00"
drag, startPoint x: 669, startPoint y: 369, endPoint x: 672, endPoint y: 365, distance: 5.0
click at [672, 366] on select "00 01 02 03 04 05 06 07 08 09 10 11 12 13 14 15 16 17 18 19 20 21 22 23 24 25 2…" at bounding box center [671, 370] width 20 height 18
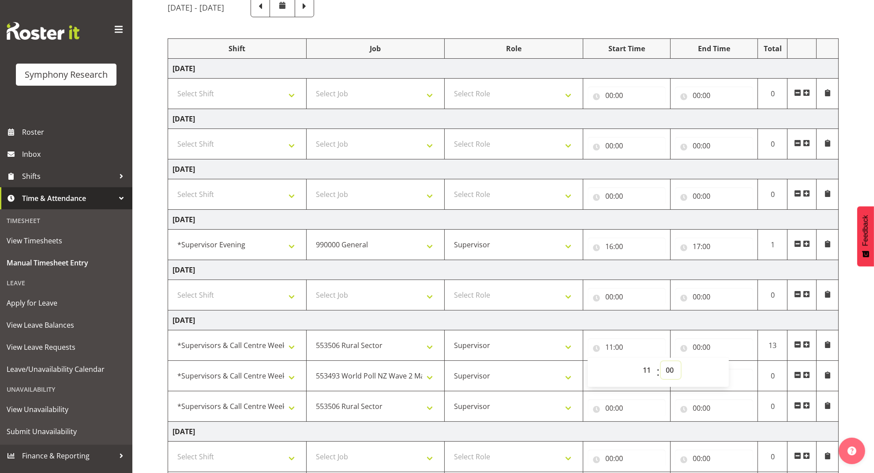
select select "30"
click at [661, 363] on select "00 01 02 03 04 05 06 07 08 09 10 11 12 13 14 15 16 17 18 19 20 21 22 23 24 25 2…" at bounding box center [671, 370] width 20 height 18
type input "11:30"
click at [701, 347] on input "00:00" at bounding box center [714, 347] width 78 height 18
click at [735, 370] on select "00 01 02 03 04 05 06 07 08 09 10 11 12 13 14 15 16 17 18 19 20 21 22 23" at bounding box center [736, 370] width 20 height 18
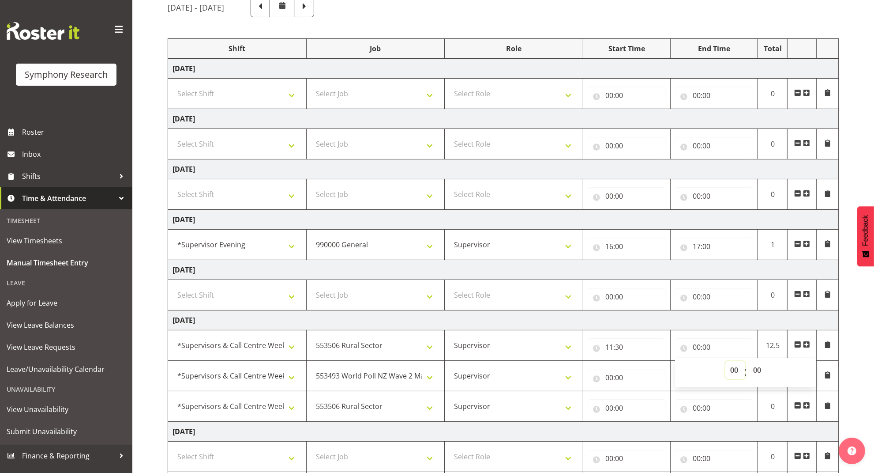
select select "14"
click at [726, 363] on select "00 01 02 03 04 05 06 07 08 09 10 11 12 13 14 15 16 17 18 19 20 21 22 23" at bounding box center [736, 370] width 20 height 18
type input "14:00"
click at [760, 369] on select "00 01 02 03 04 05 06 07 08 09 10 11 12 13 14 15 16 17 18 19 20 21 22 23 24 25 2…" at bounding box center [759, 370] width 20 height 18
select select "30"
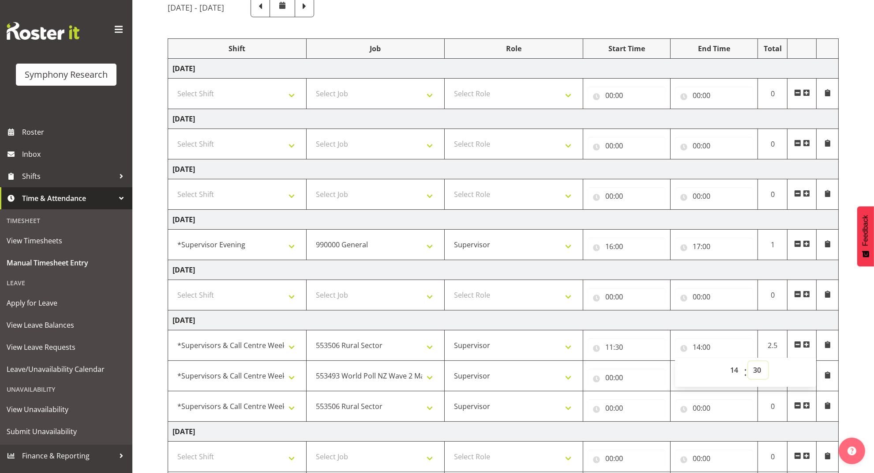
click at [749, 363] on select "00 01 02 03 04 05 06 07 08 09 10 11 12 13 14 15 16 17 18 19 20 21 22 23 24 25 2…" at bounding box center [759, 370] width 20 height 18
type input "14:30"
drag, startPoint x: 616, startPoint y: 380, endPoint x: 640, endPoint y: 390, distance: 26.9
click at [617, 379] on input "00:00" at bounding box center [627, 378] width 78 height 18
click at [647, 399] on select "00 01 02 03 04 05 06 07 08 09 10 11 12 13 14 15 16 17 18 19 20 21 22 23" at bounding box center [648, 400] width 20 height 18
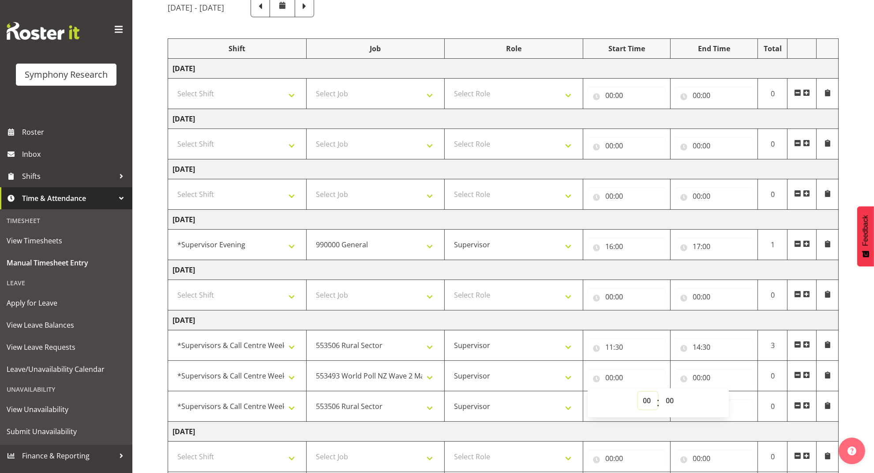
select select "14"
click at [638, 394] on select "00 01 02 03 04 05 06 07 08 09 10 11 12 13 14 15 16 17 18 19 20 21 22 23" at bounding box center [648, 400] width 20 height 18
type input "14:00"
click at [670, 402] on select "00 01 02 03 04 05 06 07 08 09 10 11 12 13 14 15 16 17 18 19 20 21 22 23 24 25 2…" at bounding box center [671, 400] width 20 height 18
select select "30"
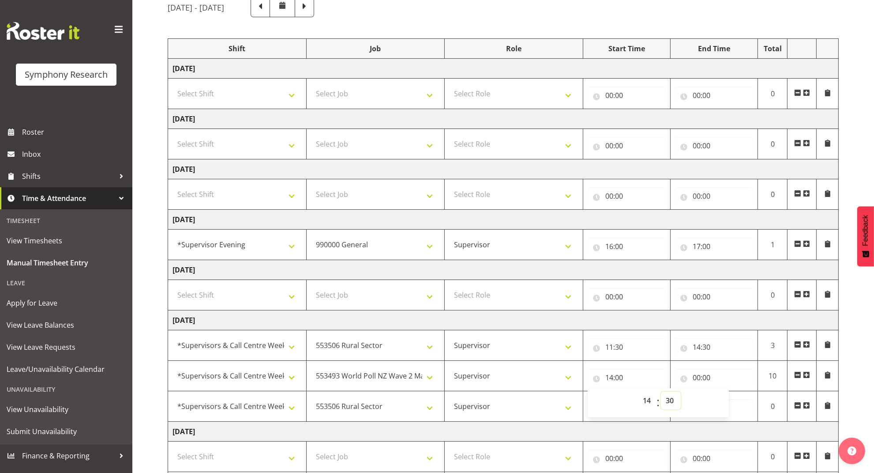
click at [661, 394] on select "00 01 02 03 04 05 06 07 08 09 10 11 12 13 14 15 16 17 18 19 20 21 22 23 24 25 2…" at bounding box center [671, 400] width 20 height 18
type input "14:30"
drag, startPoint x: 696, startPoint y: 376, endPoint x: 706, endPoint y: 386, distance: 14.4
click at [696, 376] on input "00:00" at bounding box center [714, 378] width 78 height 18
click at [733, 395] on select "00 01 02 03 04 05 06 07 08 09 10 11 12 13 14 15 16 17 18 19 20 21 22 23" at bounding box center [736, 400] width 20 height 18
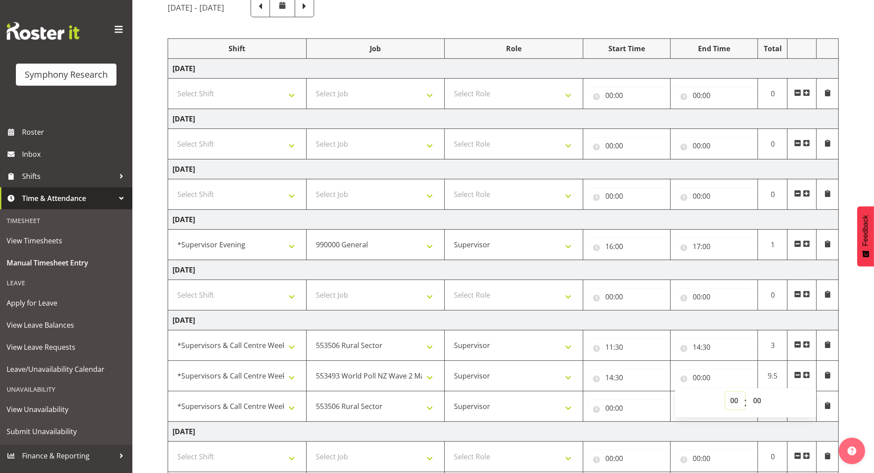
select select "15"
click at [726, 394] on select "00 01 02 03 04 05 06 07 08 09 10 11 12 13 14 15 16 17 18 19 20 21 22 23" at bounding box center [736, 400] width 20 height 18
type input "15:00"
click at [756, 402] on select "00 01 02 03 04 05 06 07 08 09 10 11 12 13 14 15 16 17 18 19 20 21 22 23 24 25 2…" at bounding box center [759, 400] width 20 height 18
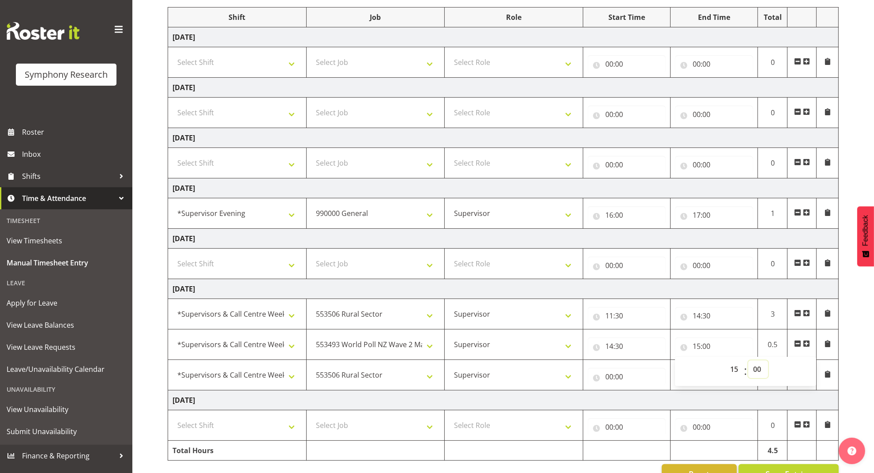
scroll to position [144, 0]
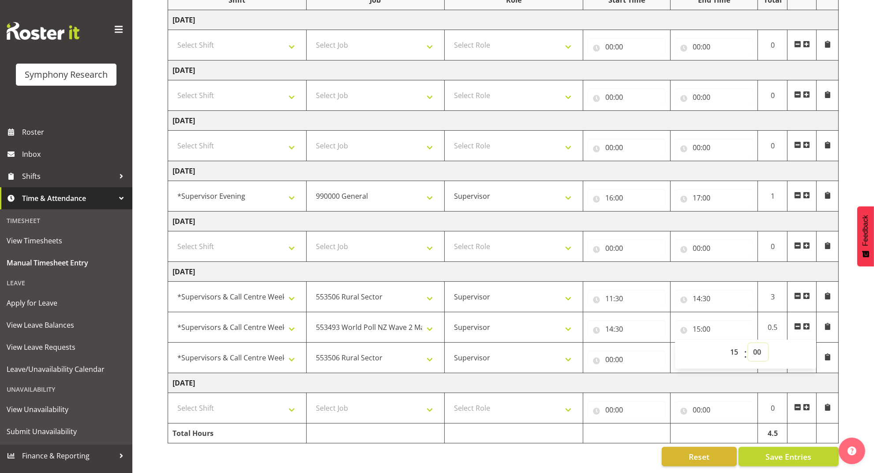
click at [759, 343] on select "00 01 02 03 04 05 06 07 08 09 10 11 12 13 14 15 16 17 18 19 20 21 22 23 24 25 2…" at bounding box center [759, 352] width 20 height 18
select select "45"
click at [749, 343] on select "00 01 02 03 04 05 06 07 08 09 10 11 12 13 14 15 16 17 18 19 20 21 22 23 24 25 2…" at bounding box center [759, 352] width 20 height 18
type input "15:45"
click at [605, 350] on input "00:00" at bounding box center [627, 359] width 78 height 18
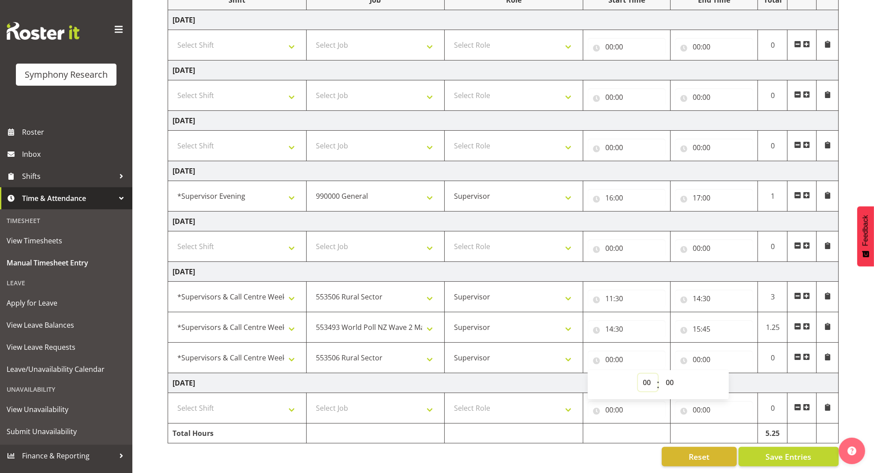
drag, startPoint x: 642, startPoint y: 365, endPoint x: 645, endPoint y: 361, distance: 5.1
click at [643, 373] on select "00 01 02 03 04 05 06 07 08 09 10 11 12 13 14 15 16 17 18 19 20 21 22 23" at bounding box center [648, 382] width 20 height 18
select select "16"
click at [638, 373] on select "00 01 02 03 04 05 06 07 08 09 10 11 12 13 14 15 16 17 18 19 20 21 22 23" at bounding box center [648, 382] width 20 height 18
type input "16:00"
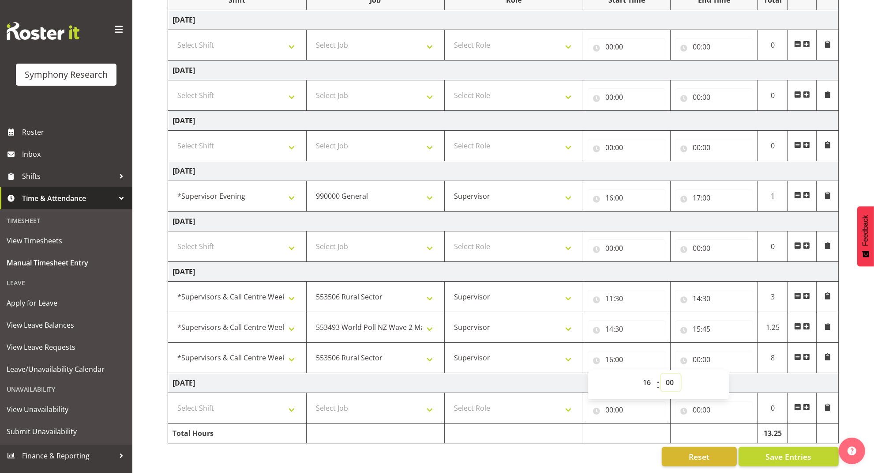
click at [669, 373] on select "00 01 02 03 04 05 06 07 08 09 10 11 12 13 14 15 16 17 18 19 20 21 22 23 24 25 2…" at bounding box center [671, 382] width 20 height 18
select select "15"
click at [661, 373] on select "00 01 02 03 04 05 06 07 08 09 10 11 12 13 14 15 16 17 18 19 20 21 22 23 24 25 2…" at bounding box center [671, 382] width 20 height 18
type input "16:15"
click at [693, 350] on input "00:00" at bounding box center [714, 359] width 78 height 18
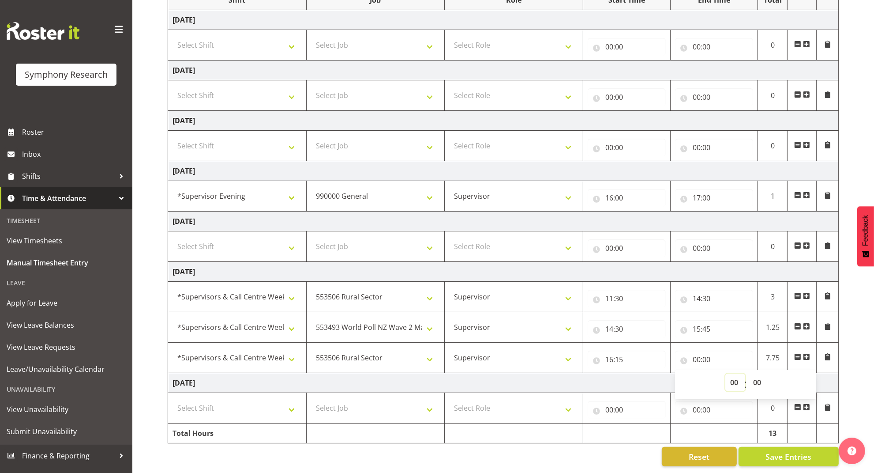
click at [733, 373] on select "00 01 02 03 04 05 06 07 08 09 10 11 12 13 14 15 16 17 18 19 20 21 22 23" at bounding box center [736, 382] width 20 height 18
select select "19"
click at [726, 373] on select "00 01 02 03 04 05 06 07 08 09 10 11 12 13 14 15 16 17 18 19 20 21 22 23" at bounding box center [736, 382] width 20 height 18
type input "19:00"
click at [754, 373] on select "00 01 02 03 04 05 06 07 08 09 10 11 12 13 14 15 16 17 18 19 20 21 22 23 24 25 2…" at bounding box center [759, 382] width 20 height 18
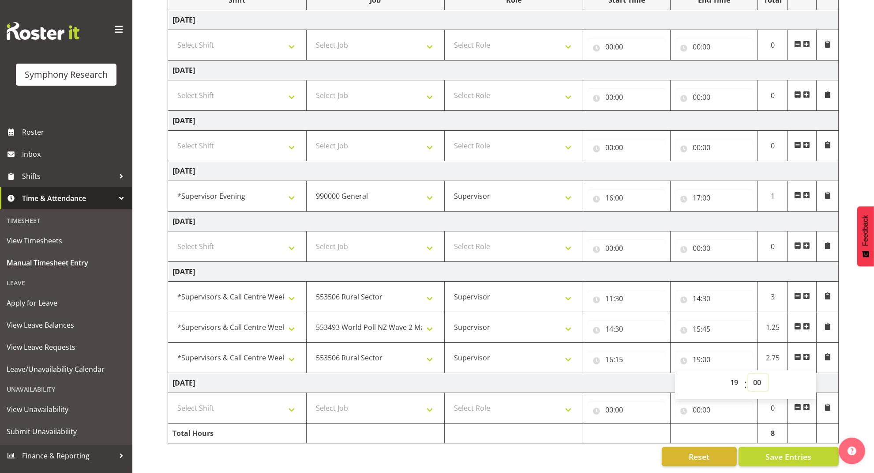
select select "15"
click at [749, 373] on select "00 01 02 03 04 05 06 07 08 09 10 11 12 13 14 15 16 17 18 19 20 21 22 23 24 25 2…" at bounding box center [759, 382] width 20 height 18
type input "19:15"
click at [781, 451] on span "Save Entries" at bounding box center [789, 456] width 46 height 11
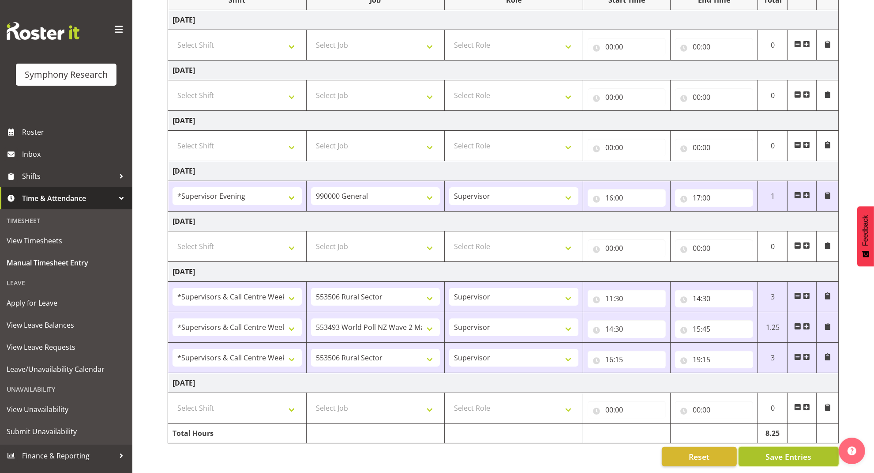
click at [767, 451] on span "Save Entries" at bounding box center [789, 456] width 46 height 11
click at [859, 324] on div "September 1st - September 7th 2025 Shift Job Role Start Time End Time Total Mon…" at bounding box center [521, 207] width 707 height 531
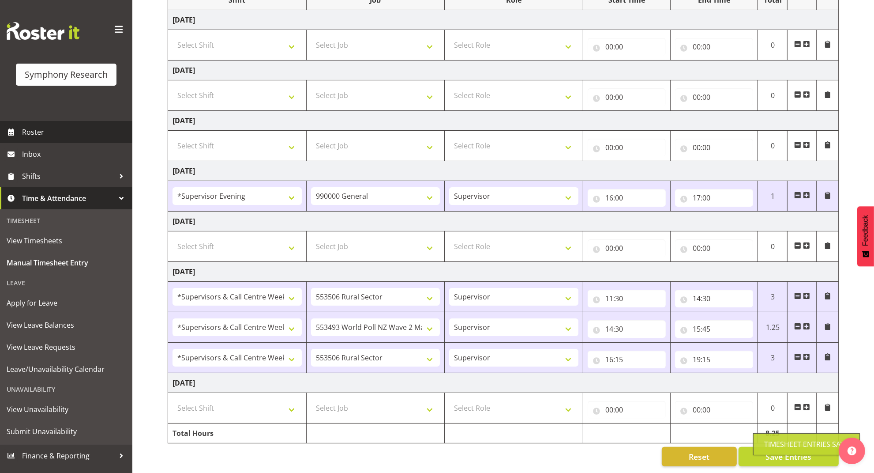
drag, startPoint x: 30, startPoint y: 132, endPoint x: 37, endPoint y: 131, distance: 6.3
click at [31, 132] on span "Roster" at bounding box center [75, 131] width 106 height 13
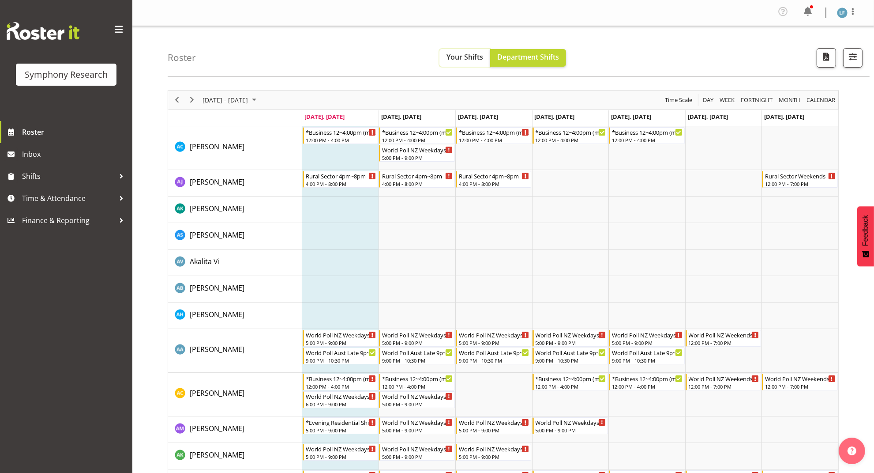
click at [461, 56] on span "Your Shifts" at bounding box center [465, 57] width 37 height 10
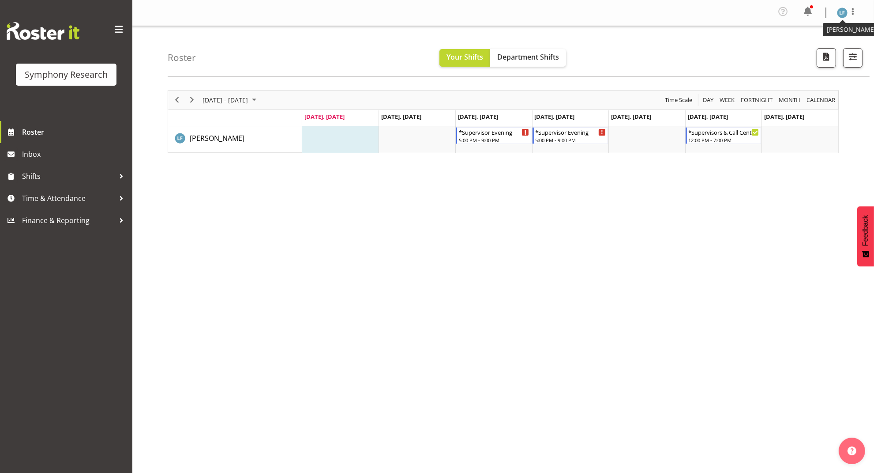
click at [841, 10] on img at bounding box center [842, 13] width 11 height 11
click at [794, 43] on link "Log Out" at bounding box center [816, 49] width 85 height 16
click at [690, 64] on div "Roster Your Shifts Department Shifts 1 Locations Clear MM Symphony Select All D…" at bounding box center [519, 51] width 702 height 51
